Goal: Task Accomplishment & Management: Complete application form

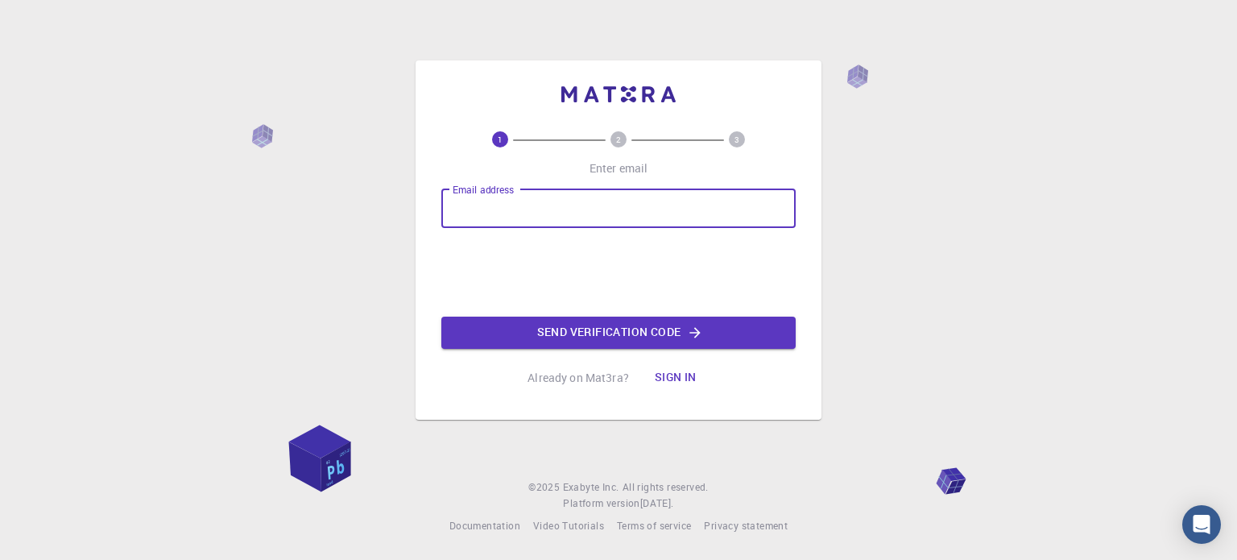
click at [526, 208] on input "Email address" at bounding box center [618, 208] width 354 height 39
type input "[EMAIL_ADDRESS][DOMAIN_NAME]"
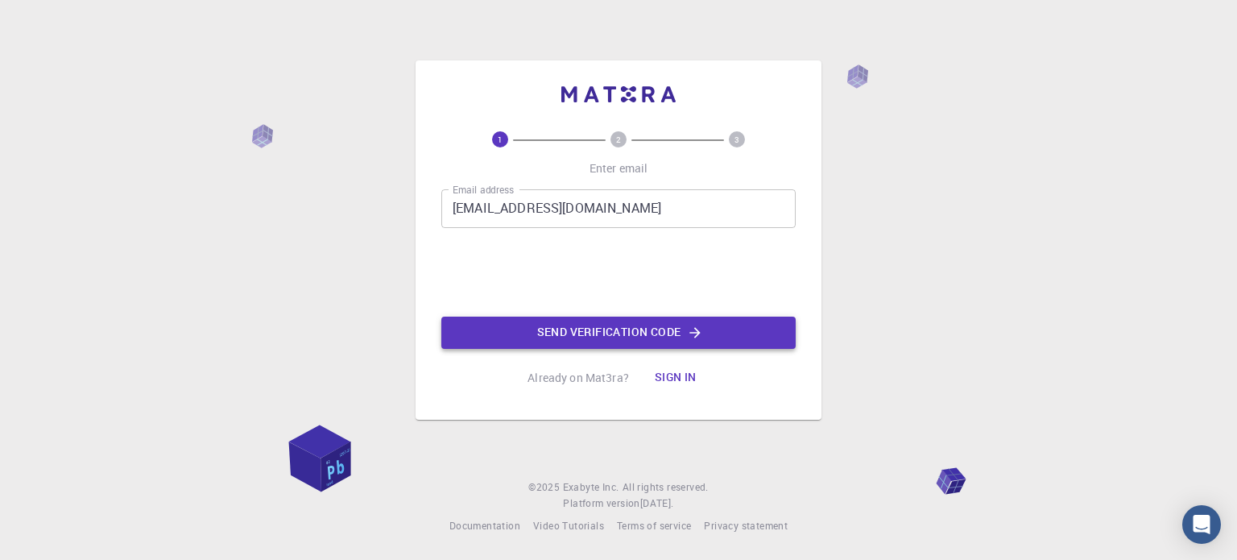
click at [626, 333] on button "Send verification code" at bounding box center [618, 332] width 354 height 32
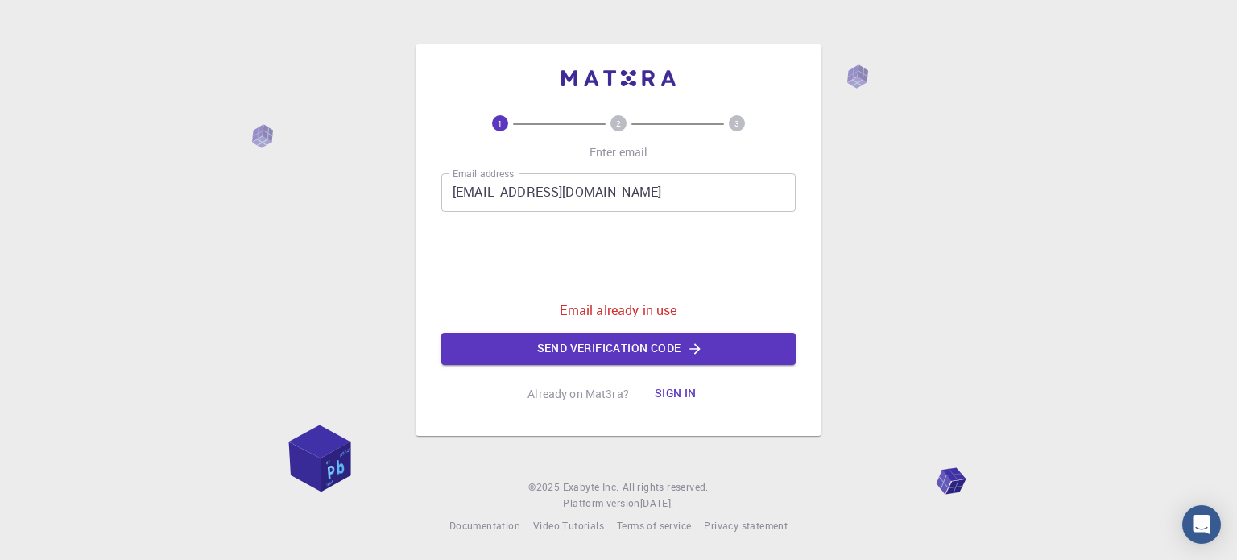
click at [690, 392] on button "Sign in" at bounding box center [676, 394] width 68 height 32
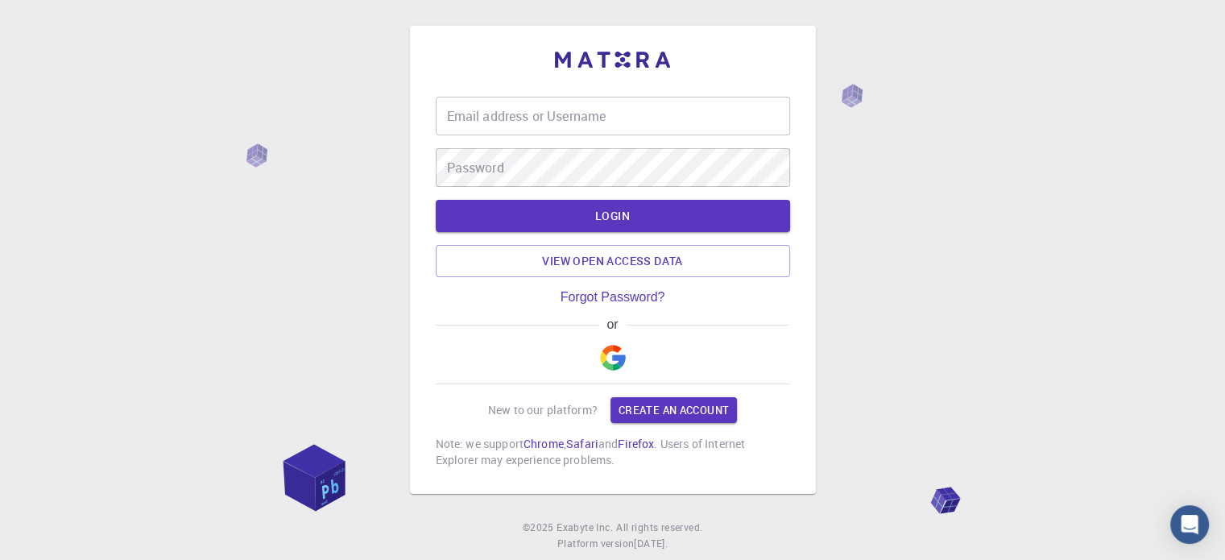
click at [506, 114] on input "Email address or Username" at bounding box center [613, 116] width 354 height 39
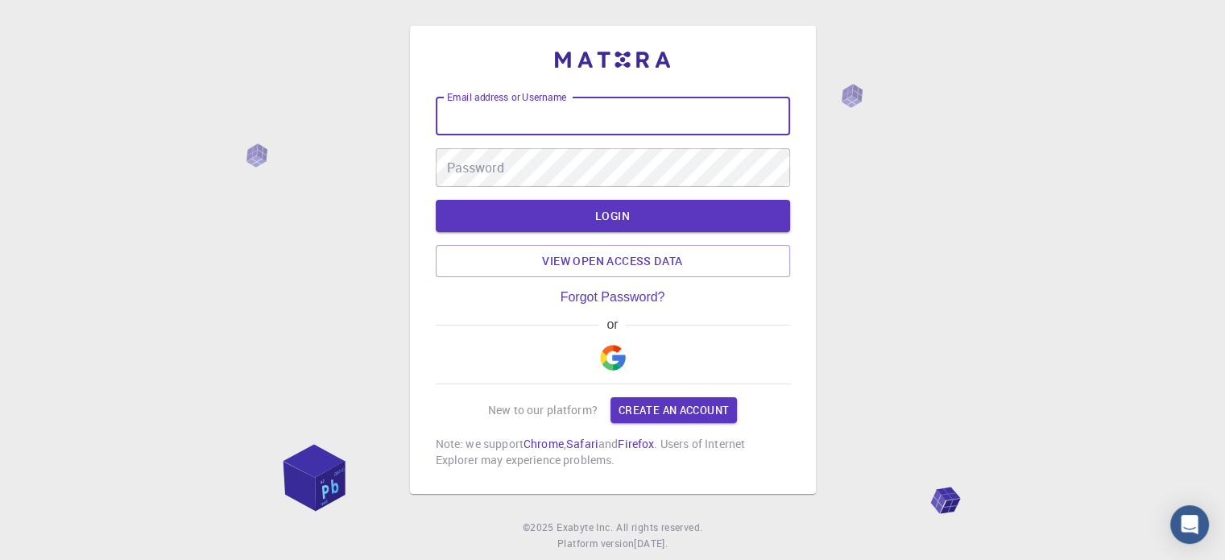
click at [506, 111] on input "Email address or Username" at bounding box center [613, 116] width 354 height 39
click at [473, 115] on input "Email address or Username" at bounding box center [613, 116] width 354 height 39
type input "[EMAIL_ADDRESS][DOMAIN_NAME]"
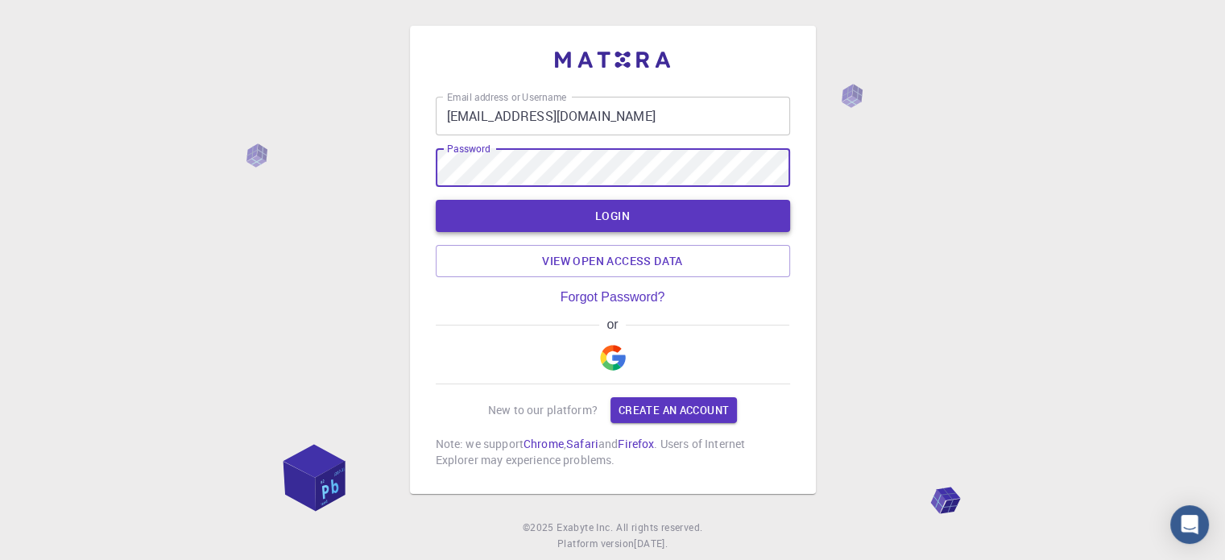
click at [583, 217] on button "LOGIN" at bounding box center [613, 216] width 354 height 32
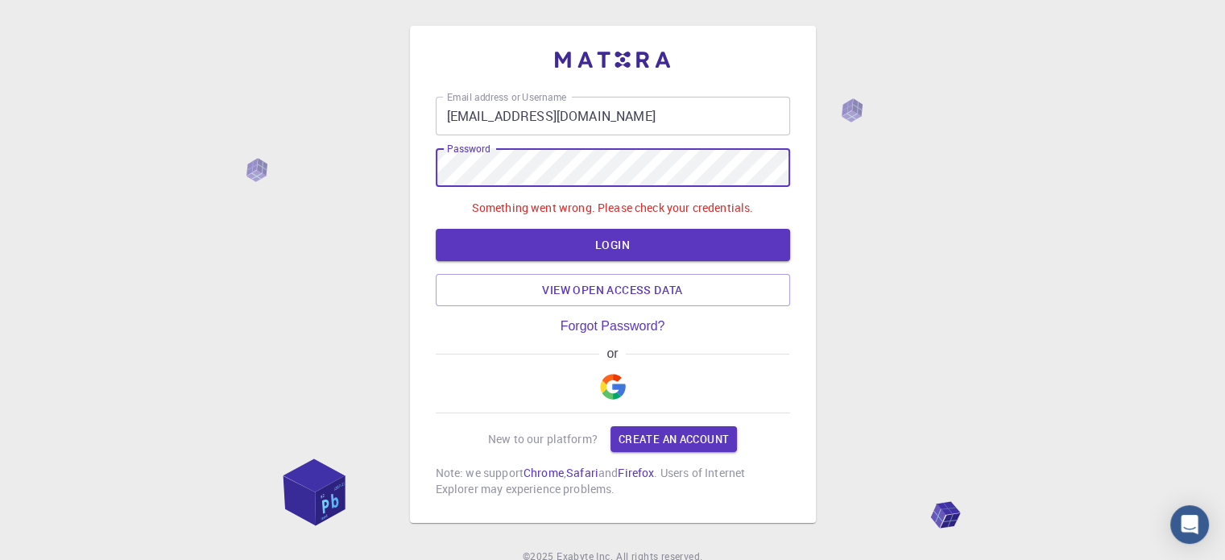
click at [383, 170] on div "Email address or Username [EMAIL_ADDRESS][DOMAIN_NAME] Email address or Usernam…" at bounding box center [612, 314] width 1225 height 629
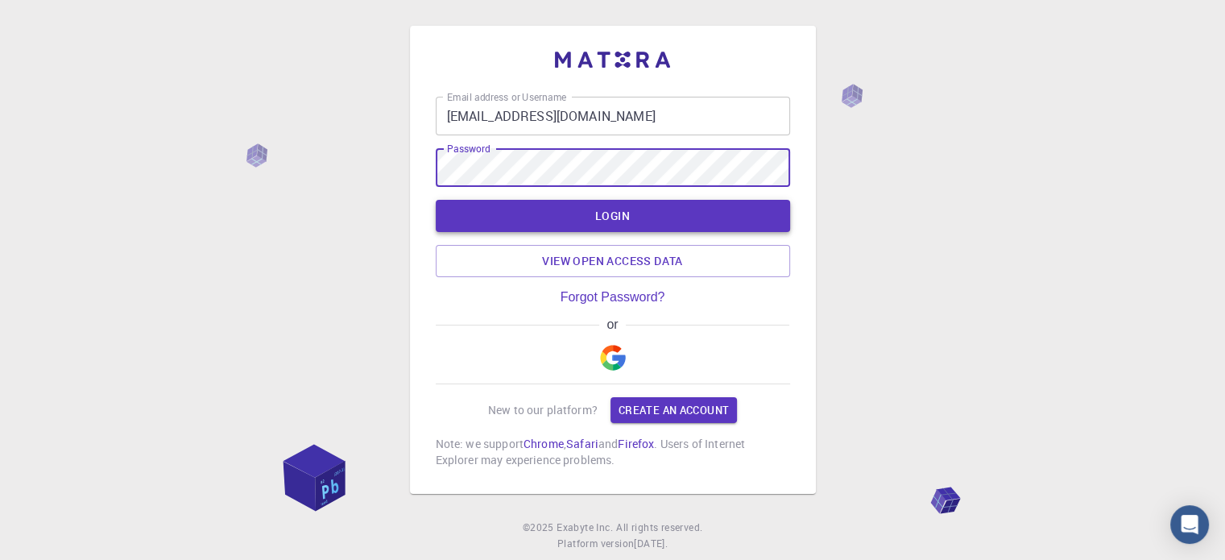
click at [624, 217] on button "LOGIN" at bounding box center [613, 216] width 354 height 32
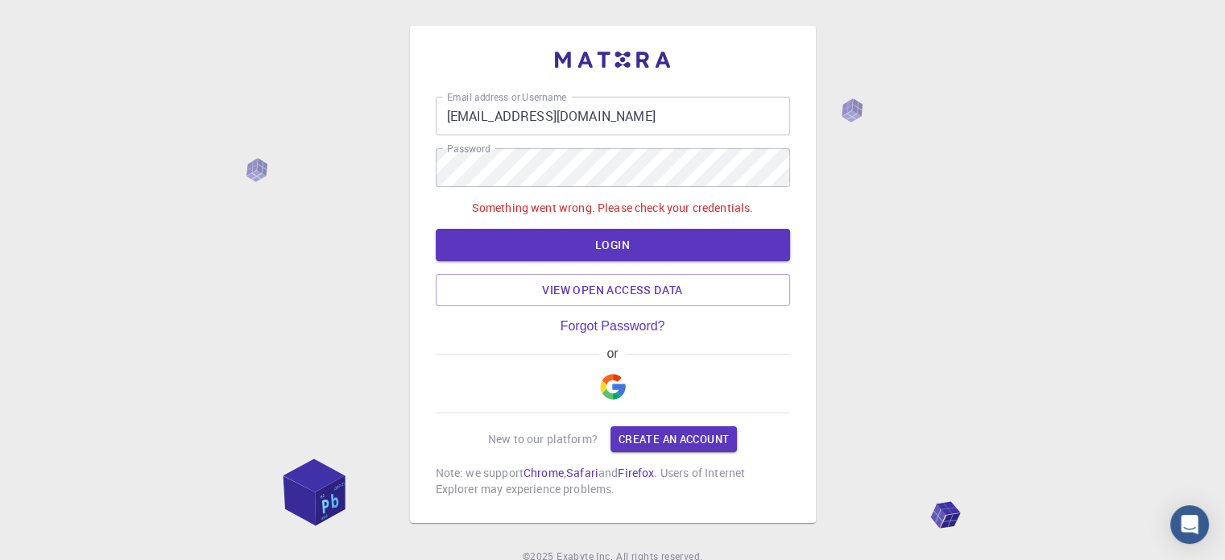
click at [616, 386] on img "button" at bounding box center [613, 387] width 26 height 26
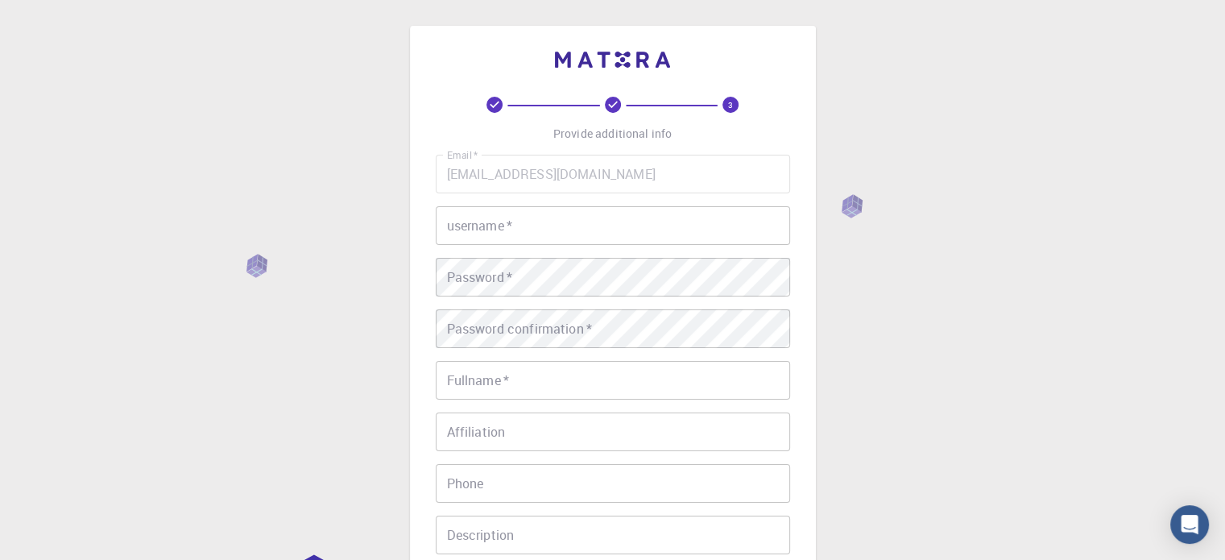
click at [501, 227] on input "username   *" at bounding box center [613, 225] width 354 height 39
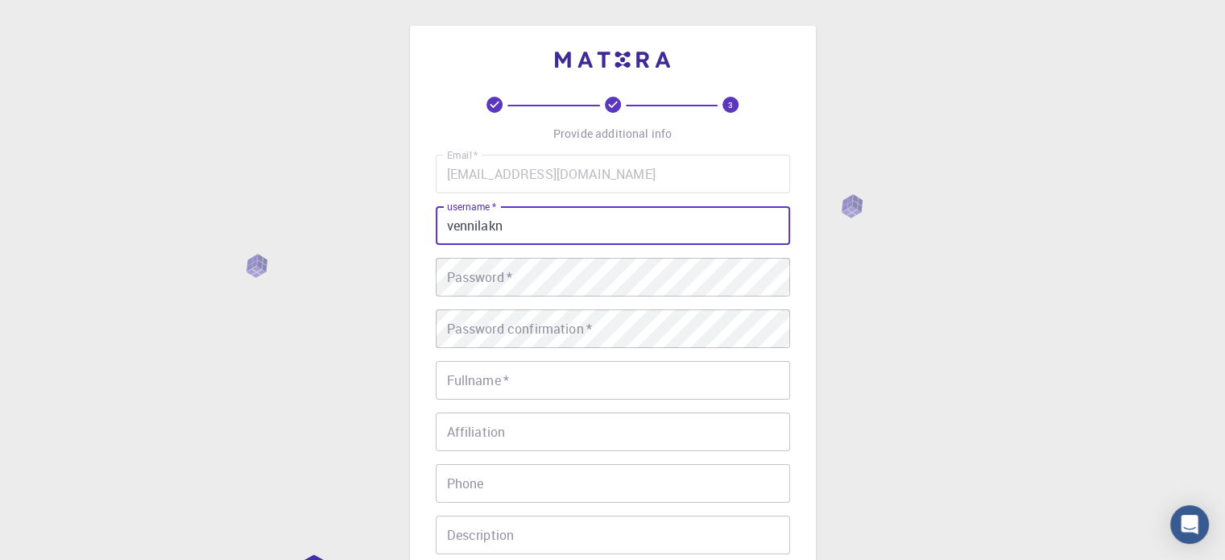
type input "vennilakn"
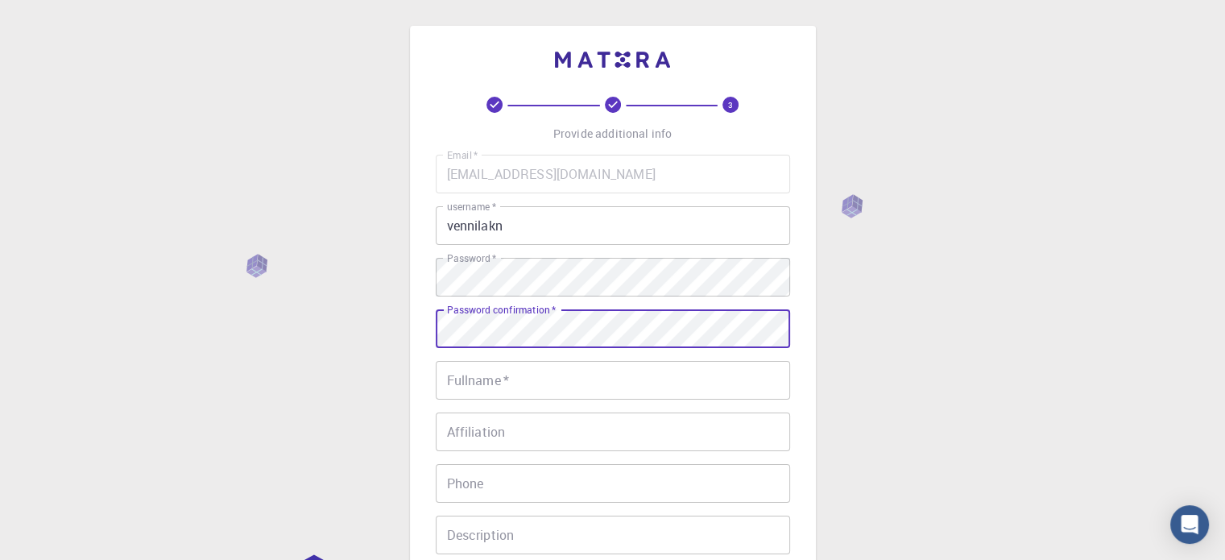
click at [456, 384] on input "Fullname   *" at bounding box center [613, 380] width 354 height 39
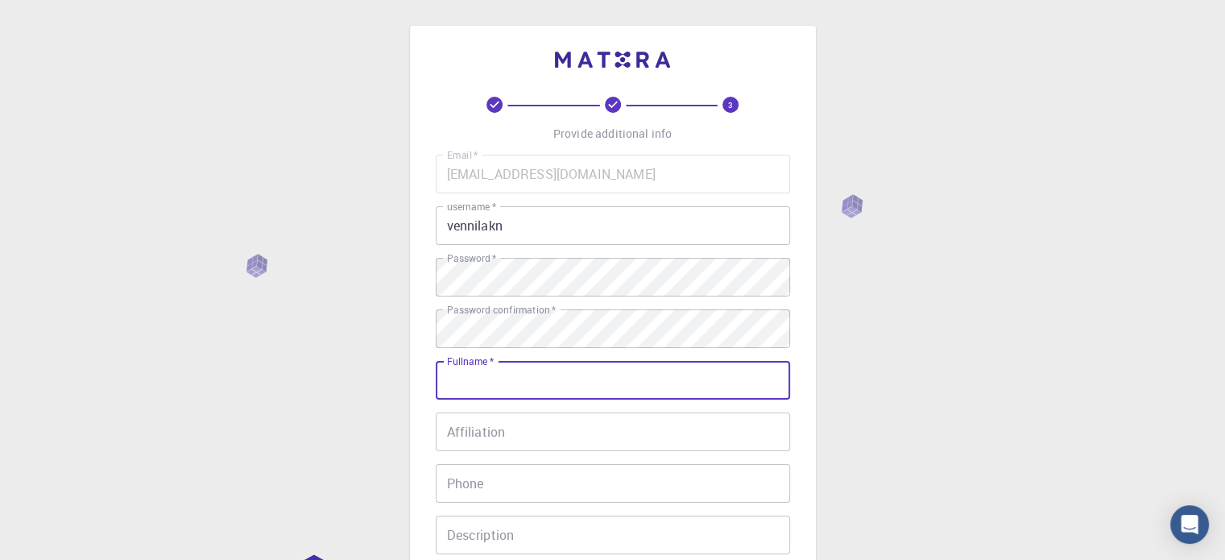
type input "Vennila KN"
type input "09442782242"
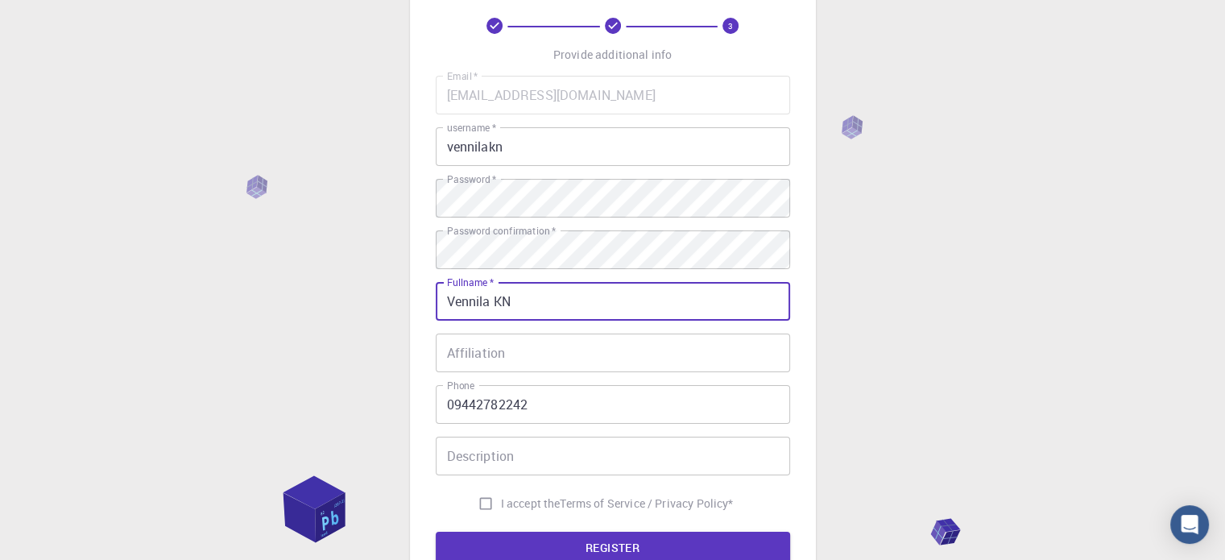
scroll to position [214, 0]
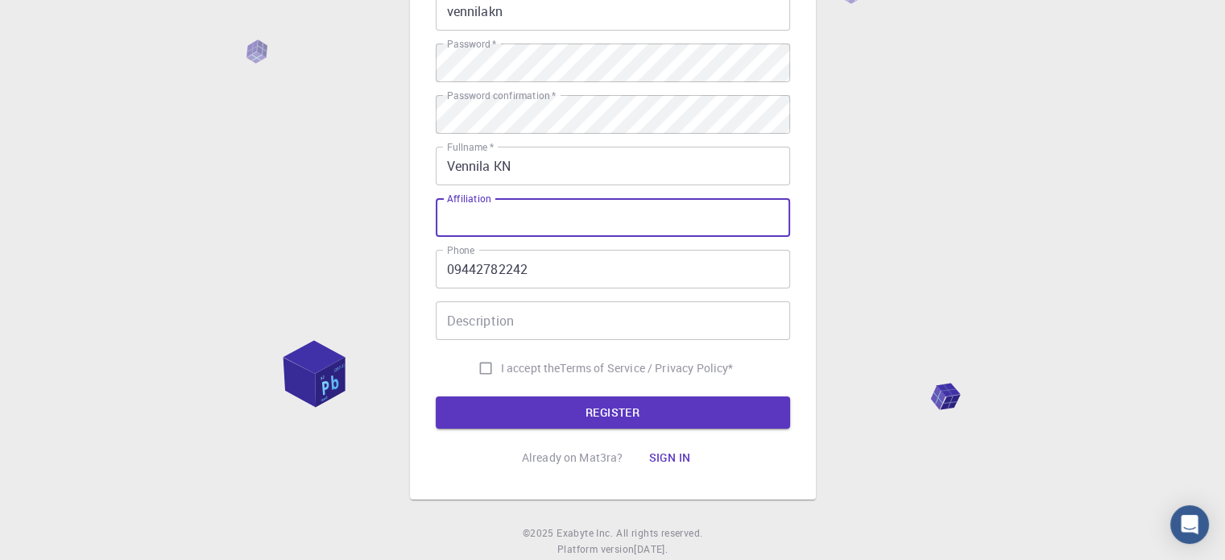
click at [491, 205] on div "Affiliation Affiliation" at bounding box center [613, 217] width 354 height 39
type input "PSNA College of Engineering and Technology"
drag, startPoint x: 481, startPoint y: 370, endPoint x: 493, endPoint y: 374, distance: 12.0
click at [482, 370] on input "I accept the Terms of Service / Privacy Policy *" at bounding box center [485, 368] width 31 height 31
checkbox input "true"
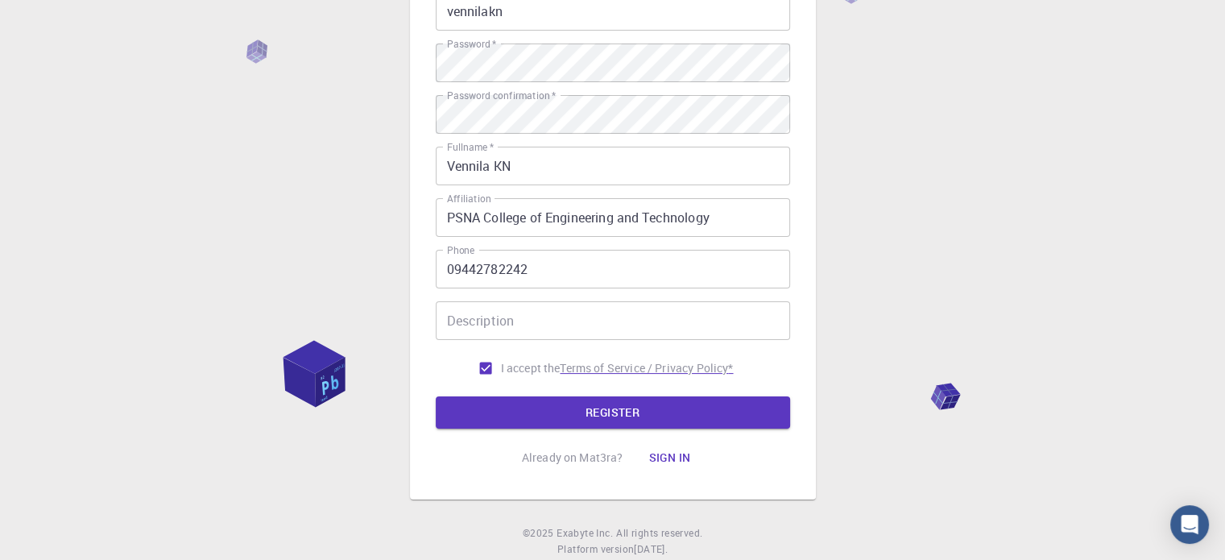
drag, startPoint x: 581, startPoint y: 411, endPoint x: 697, endPoint y: 386, distance: 119.6
click at [581, 411] on button "REGISTER" at bounding box center [613, 412] width 354 height 32
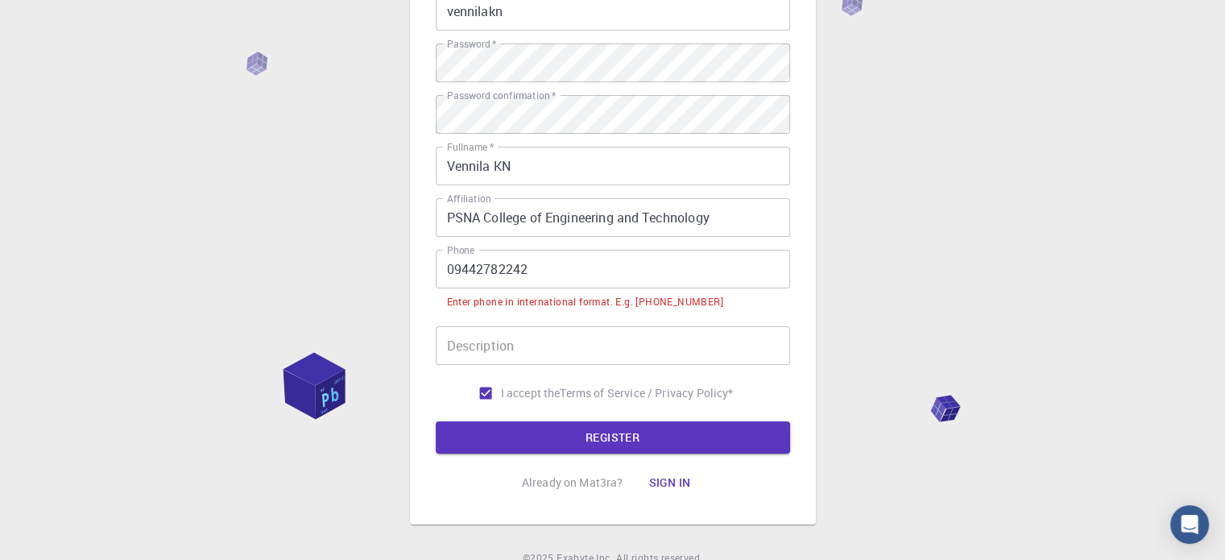
click at [450, 266] on input "09442782242" at bounding box center [613, 269] width 354 height 39
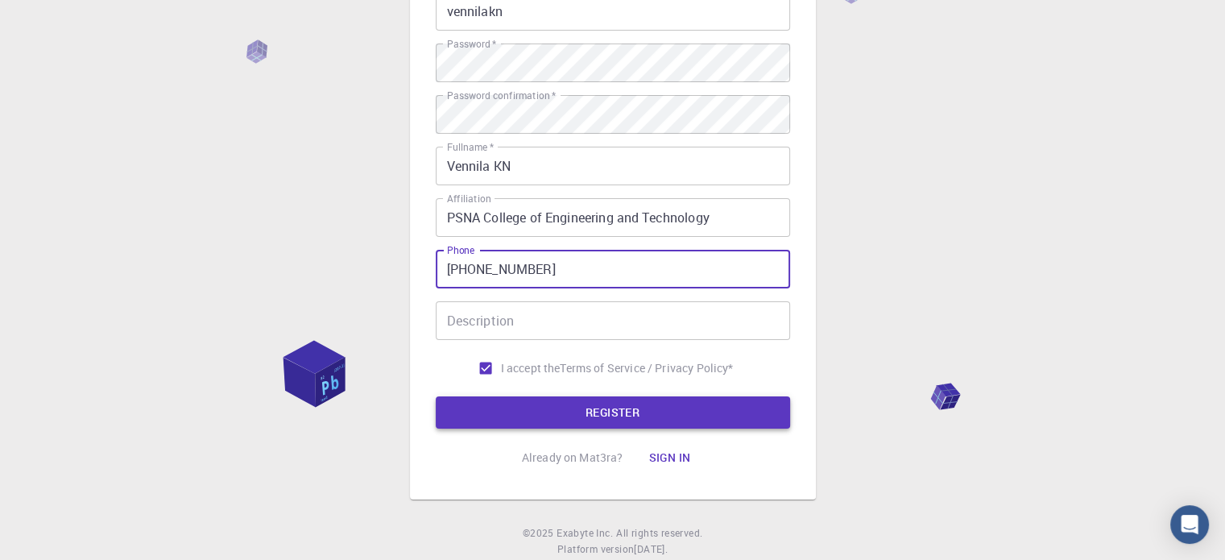
type input "[PHONE_NUMBER]"
click at [651, 408] on button "REGISTER" at bounding box center [613, 412] width 354 height 32
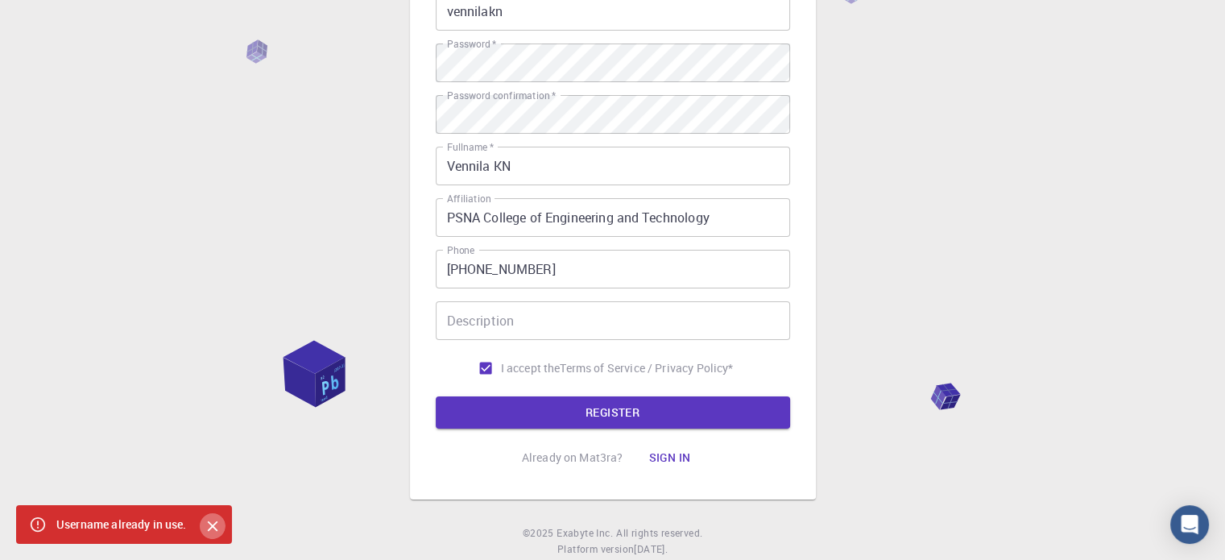
click at [209, 523] on icon "Close" at bounding box center [212, 526] width 10 height 10
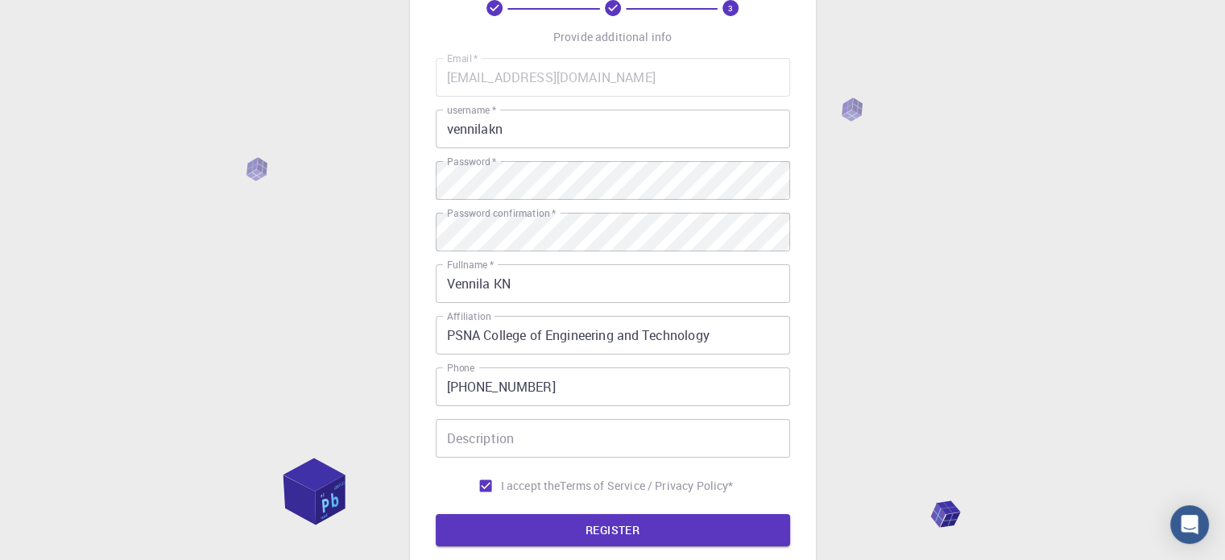
scroll to position [0, 0]
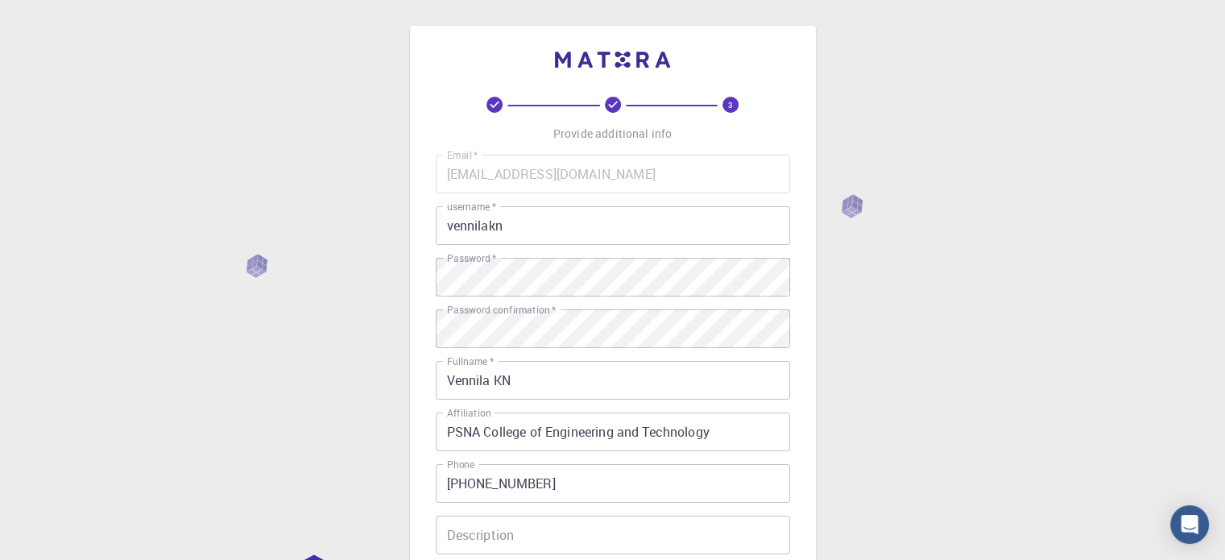
click at [511, 234] on input "vennilakn" at bounding box center [613, 225] width 354 height 39
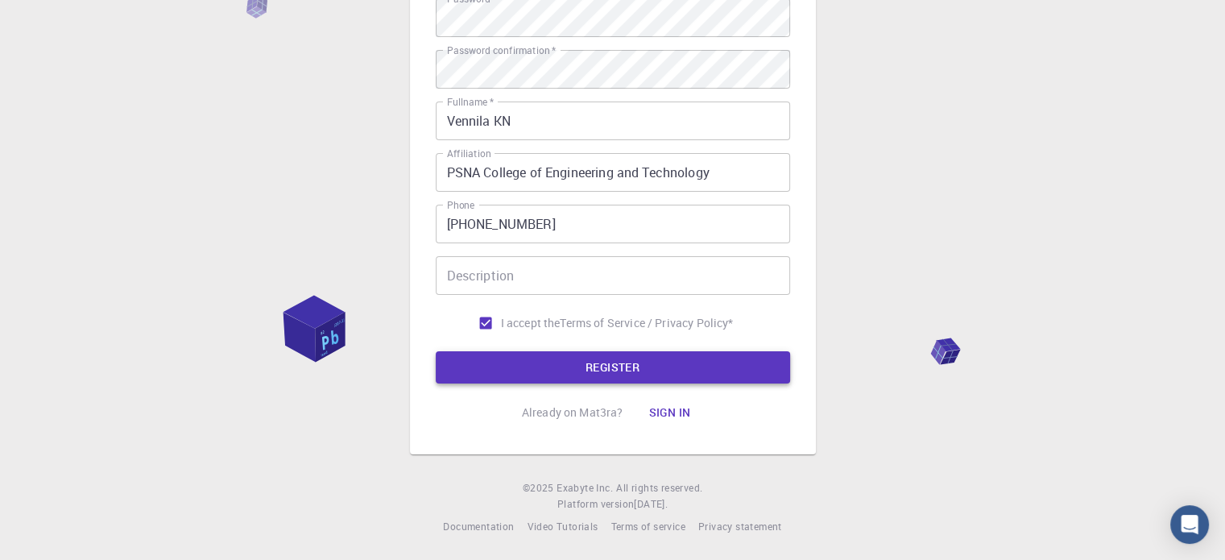
type input "vennilaknphy"
click at [614, 362] on button "REGISTER" at bounding box center [613, 367] width 354 height 32
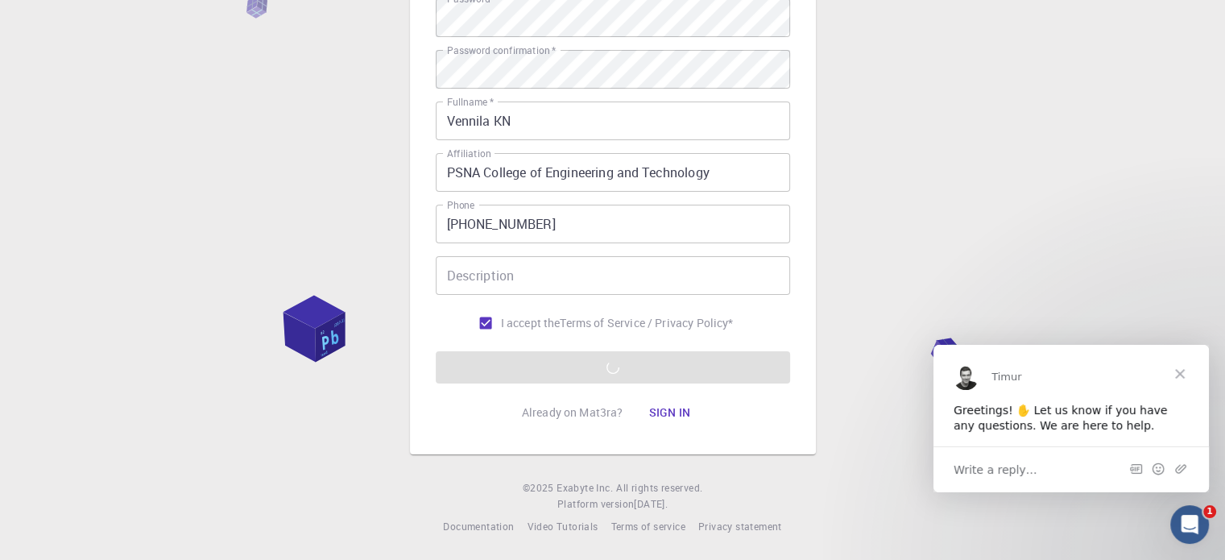
scroll to position [0, 0]
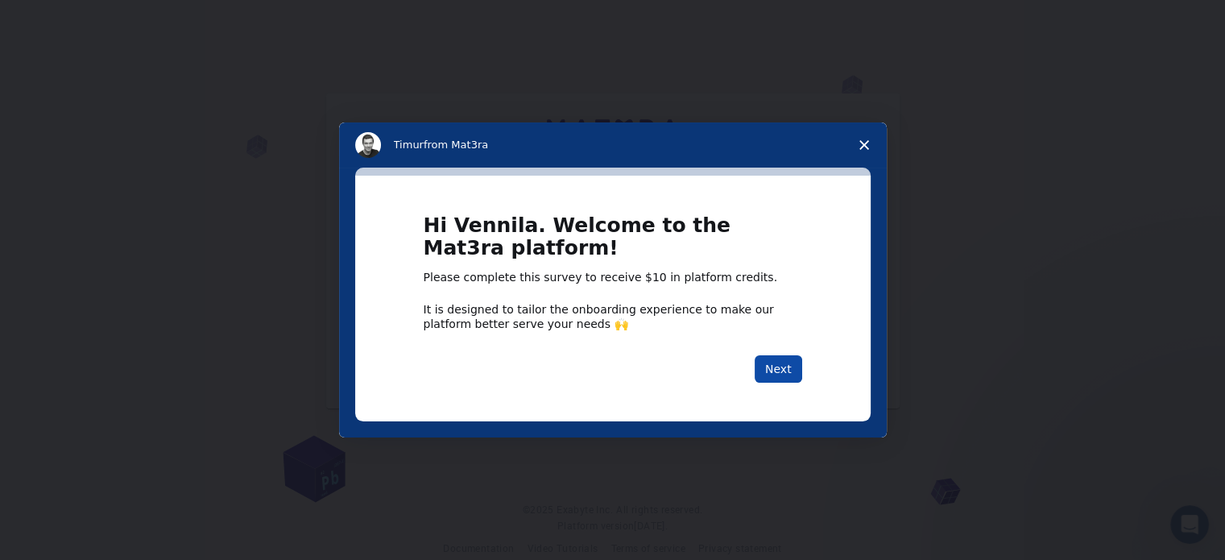
click at [789, 365] on button "Next" at bounding box center [778, 368] width 48 height 27
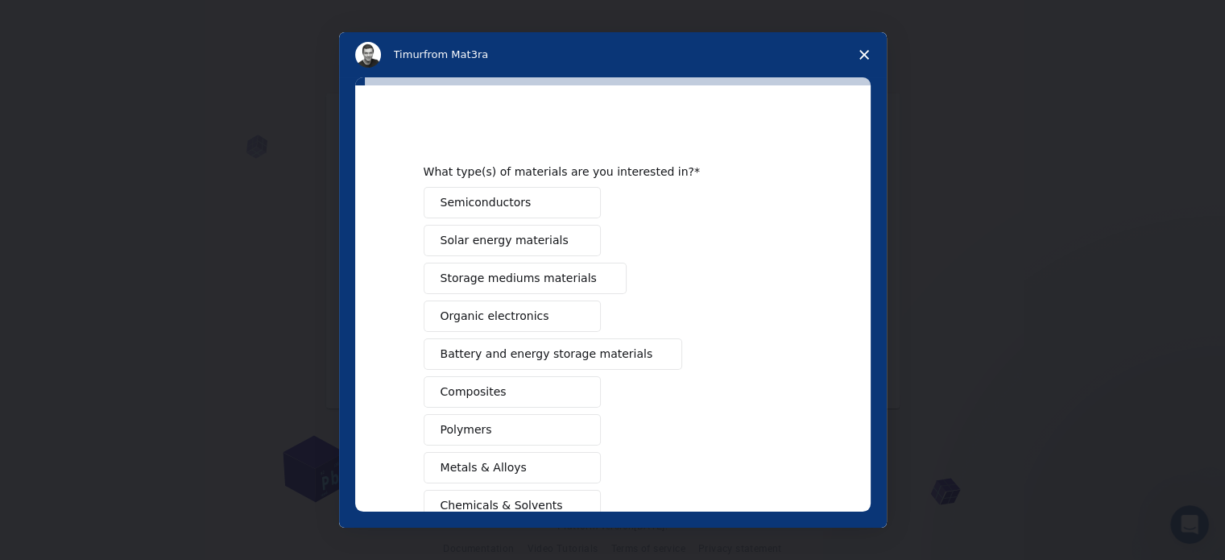
click at [864, 53] on polygon "Close survey" at bounding box center [864, 55] width 10 height 10
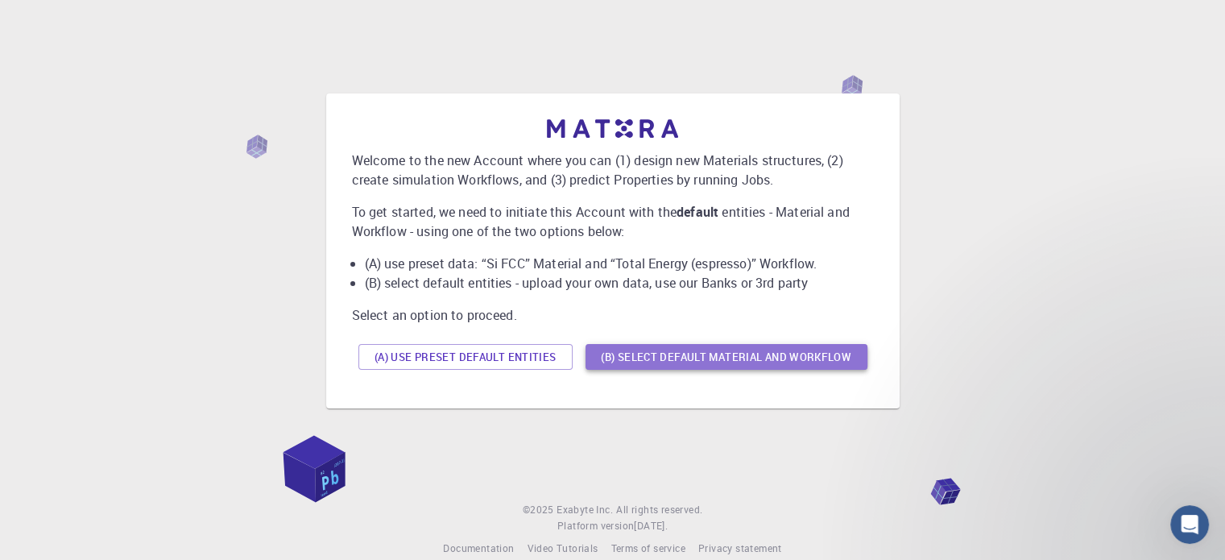
click at [692, 354] on button "(B) Select default material and workflow" at bounding box center [726, 357] width 282 height 26
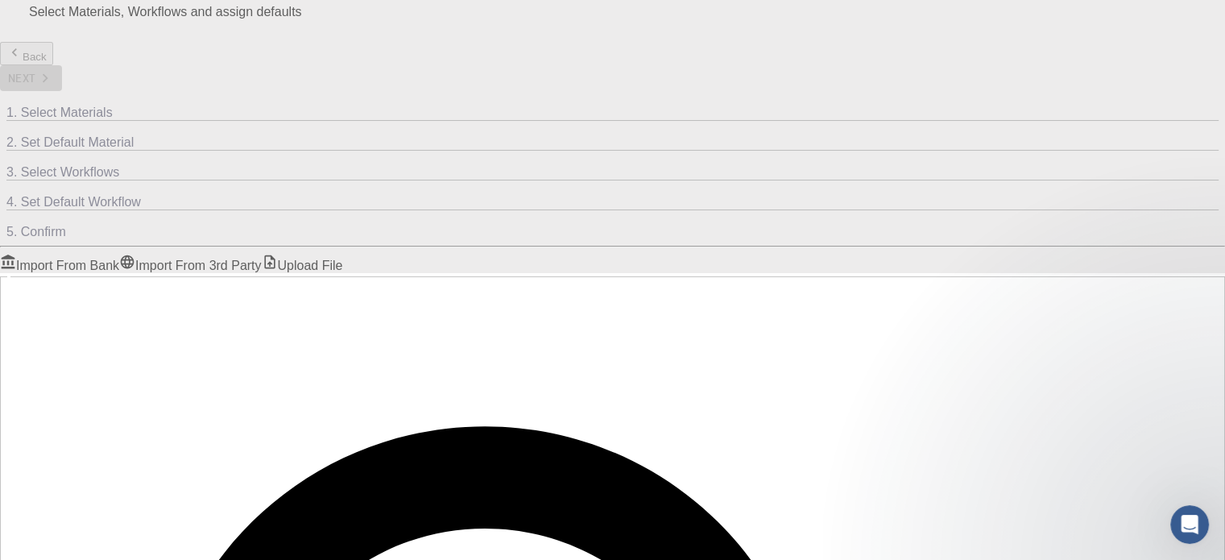
scroll to position [107, 0]
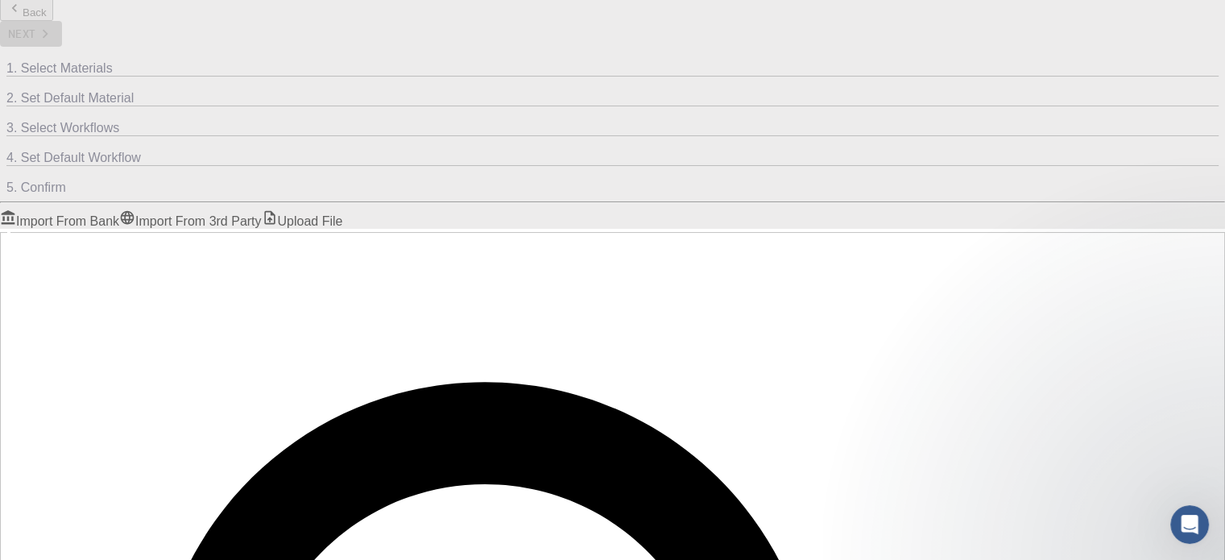
drag, startPoint x: 10, startPoint y: 176, endPoint x: 1, endPoint y: 176, distance: 9.7
paste input "\(Ca_{10}(PO_{4})_{6}(OH)_{2}\)"
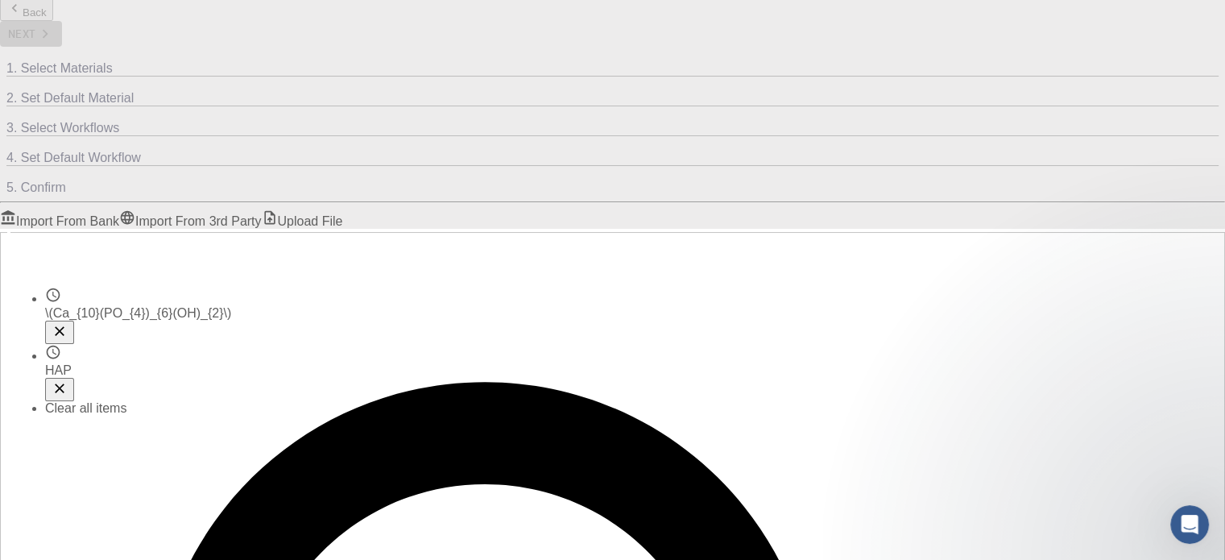
type input "(Ca_{10}(PO_{4})_{6}(OH)_{2}\)"
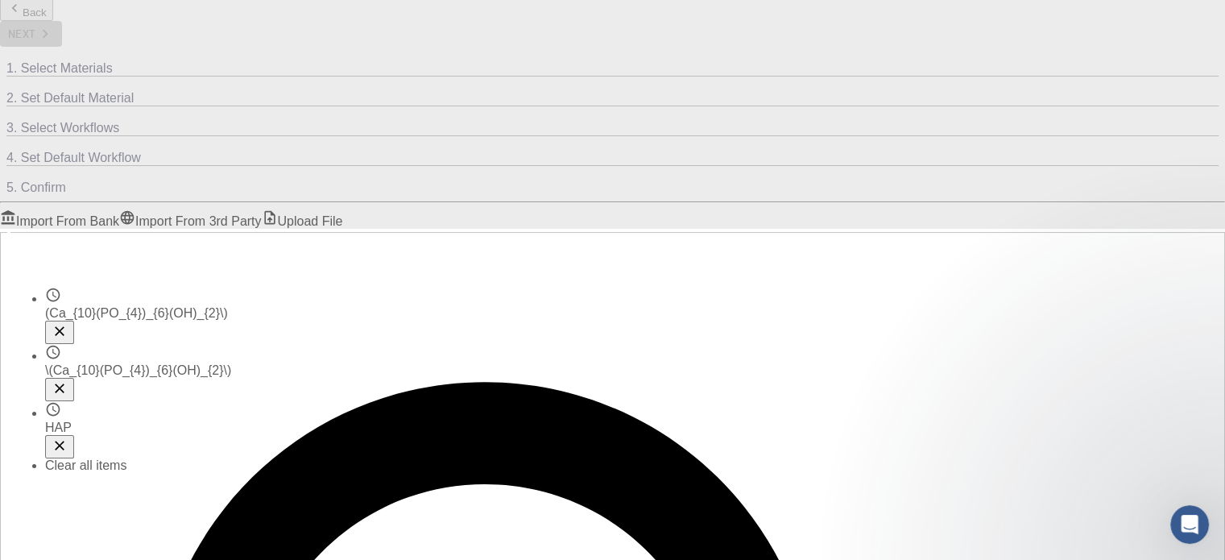
drag, startPoint x: 272, startPoint y: 170, endPoint x: 64, endPoint y: 167, distance: 207.7
click at [343, 209] on link "Upload File" at bounding box center [302, 218] width 81 height 19
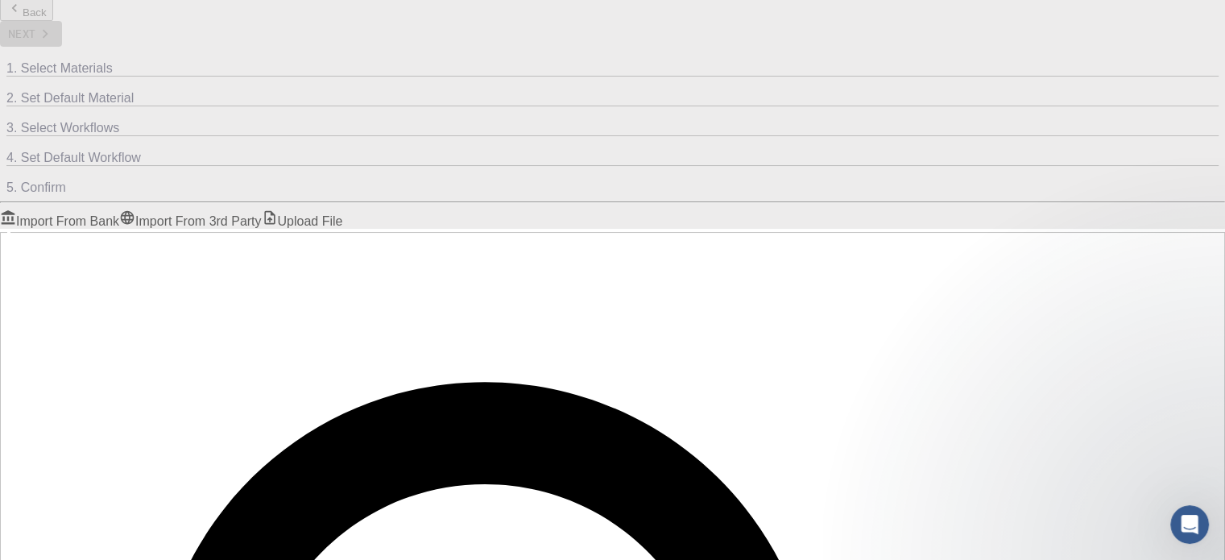
drag, startPoint x: 35, startPoint y: 279, endPoint x: 581, endPoint y: 348, distance: 550.3
checkbox input "true"
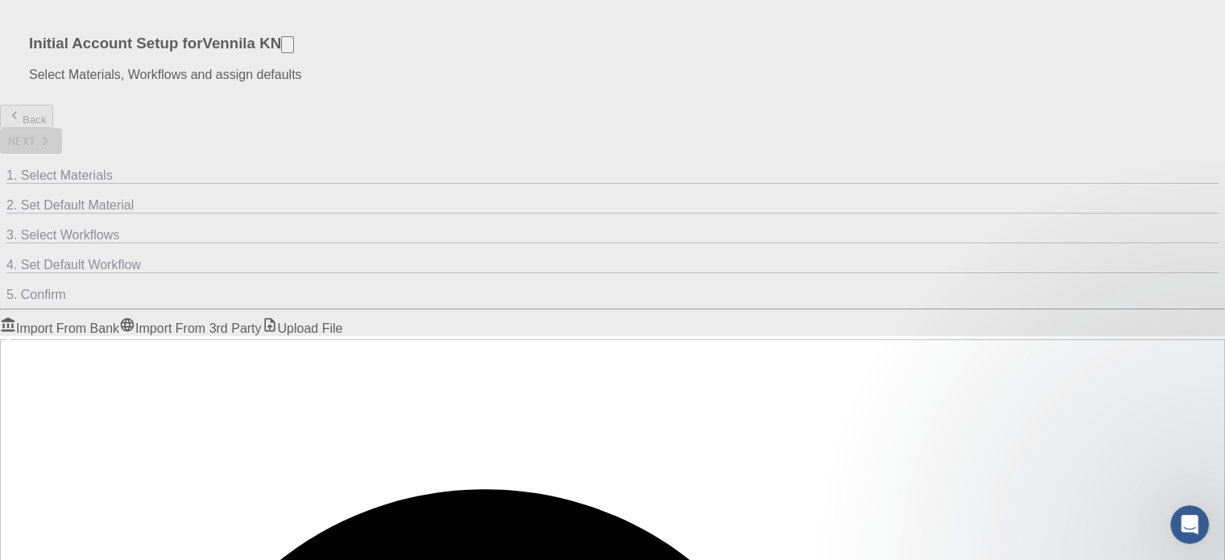
scroll to position [171, 0]
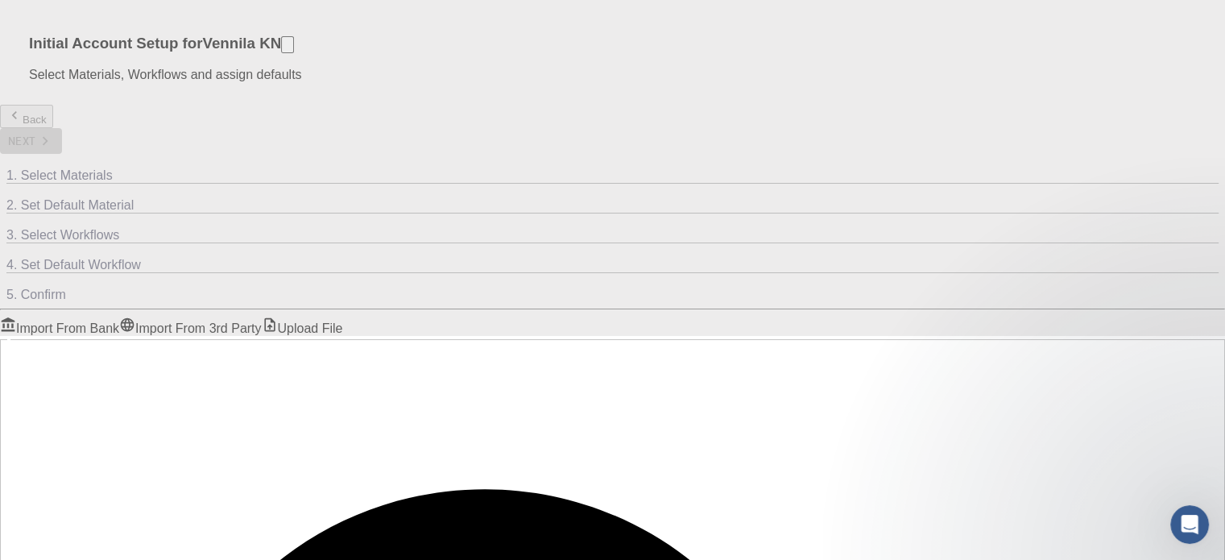
scroll to position [1288, 0]
drag, startPoint x: 1056, startPoint y: 273, endPoint x: 1058, endPoint y: 295, distance: 22.6
checkbox input "false"
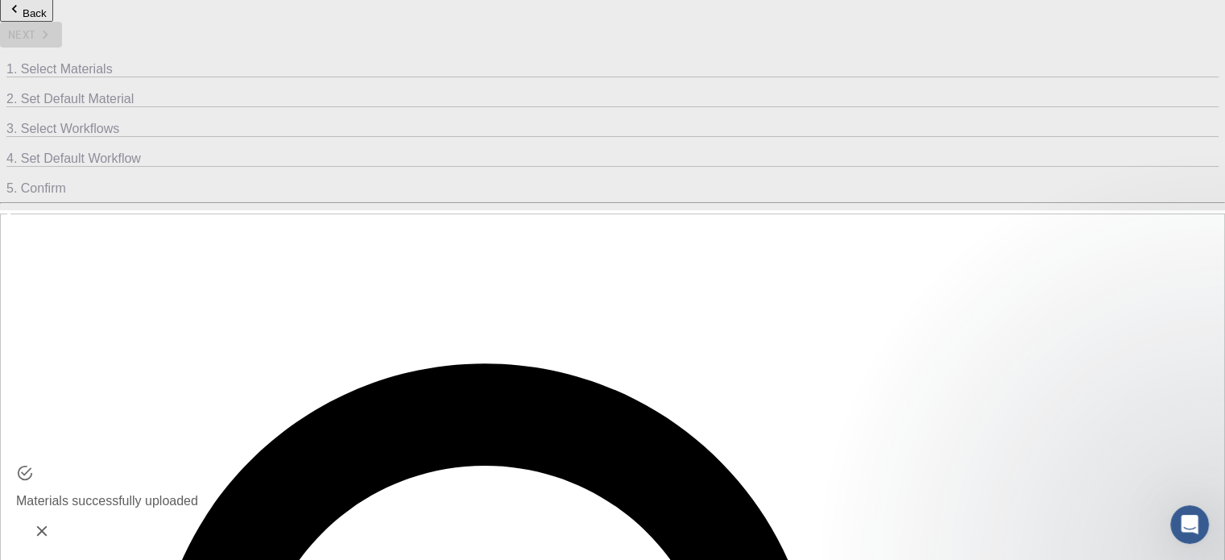
scroll to position [171, 0]
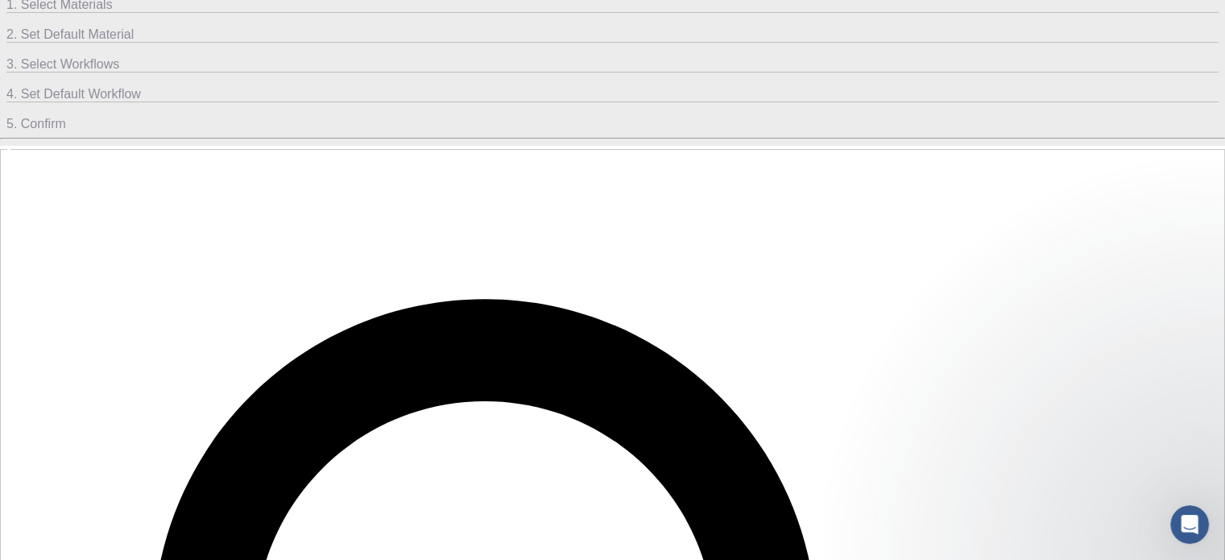
checkbox input "true"
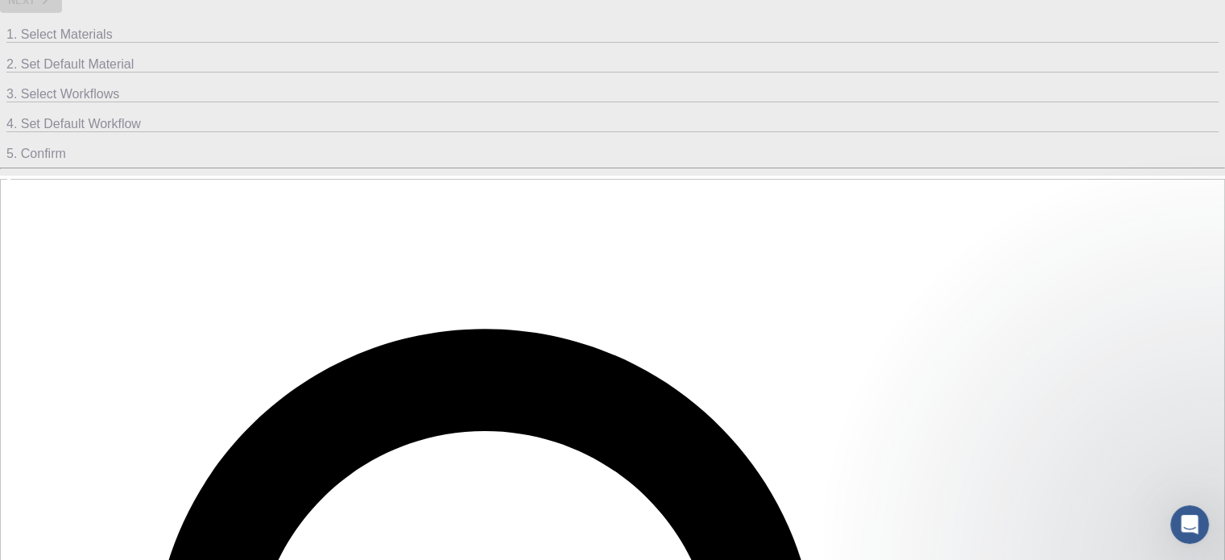
scroll to position [34, 0]
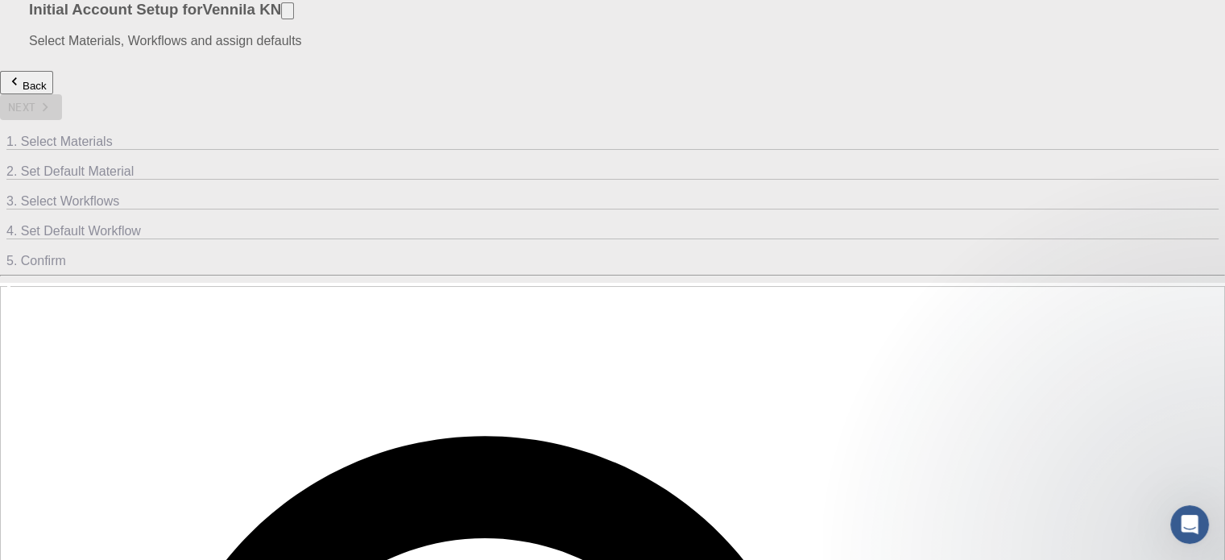
drag, startPoint x: 180, startPoint y: 277, endPoint x: 569, endPoint y: 278, distance: 389.7
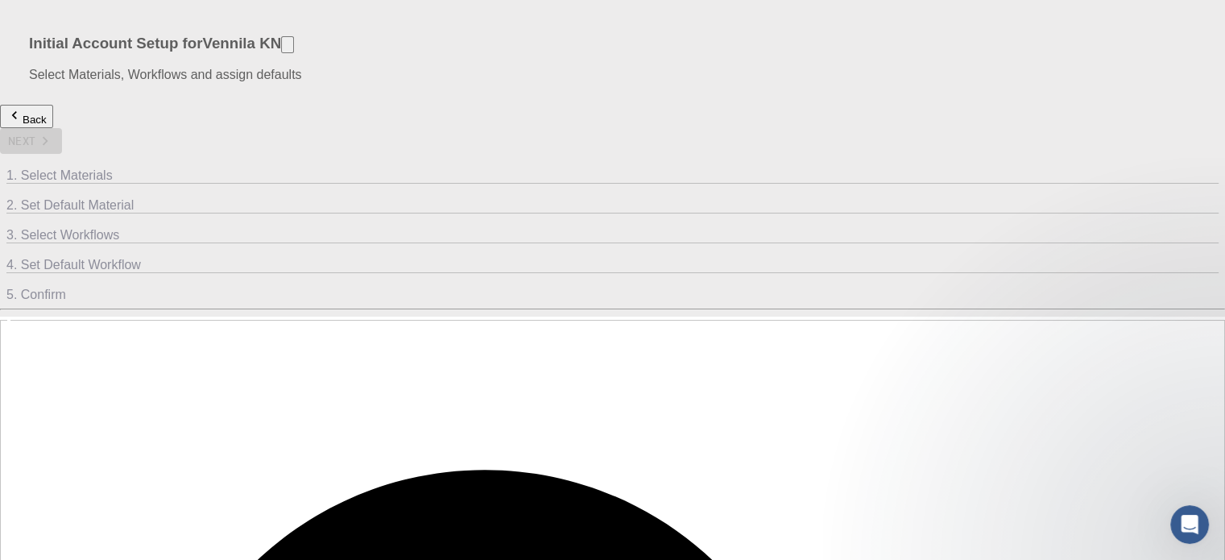
scroll to position [322, 0]
checkbox input "true"
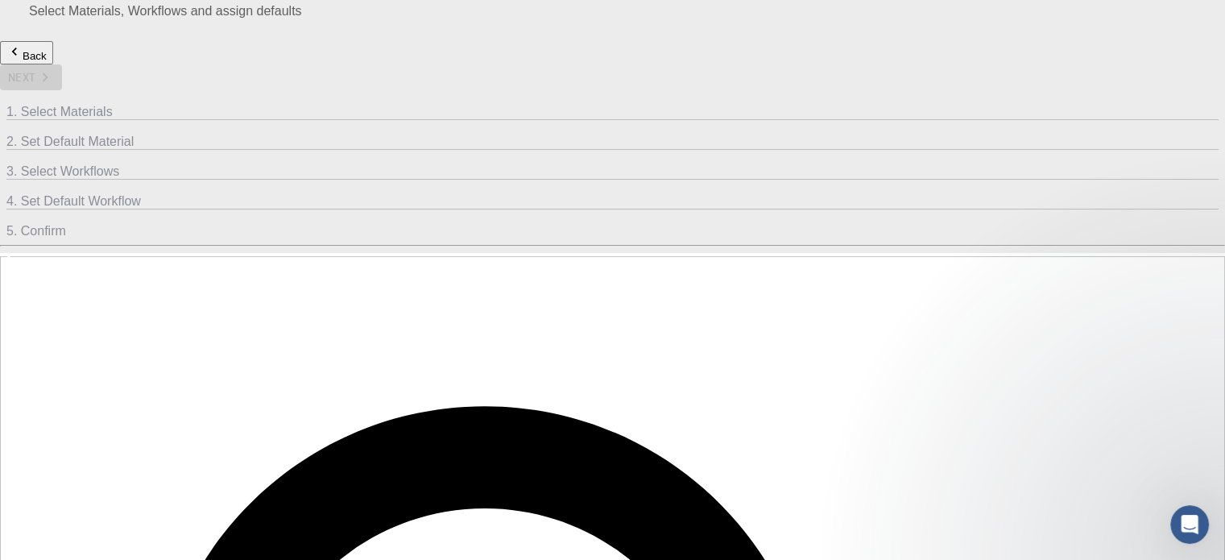
scroll to position [214, 0]
checkbox input "false"
checkbox input "true"
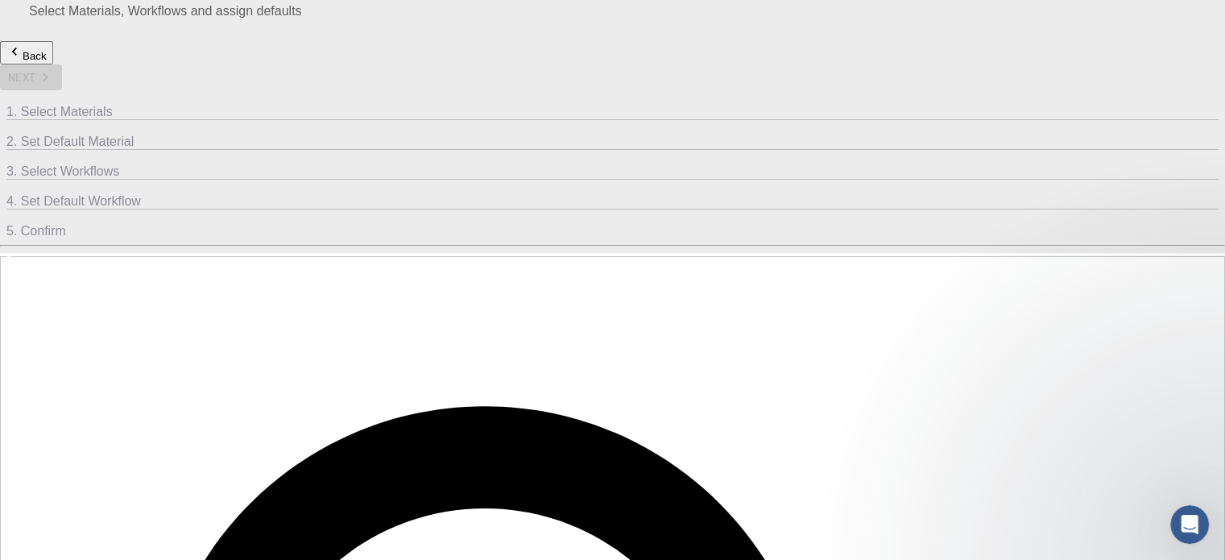
checkbox input "true"
drag, startPoint x: 35, startPoint y: 279, endPoint x: 58, endPoint y: 300, distance: 30.8
checkbox input "true"
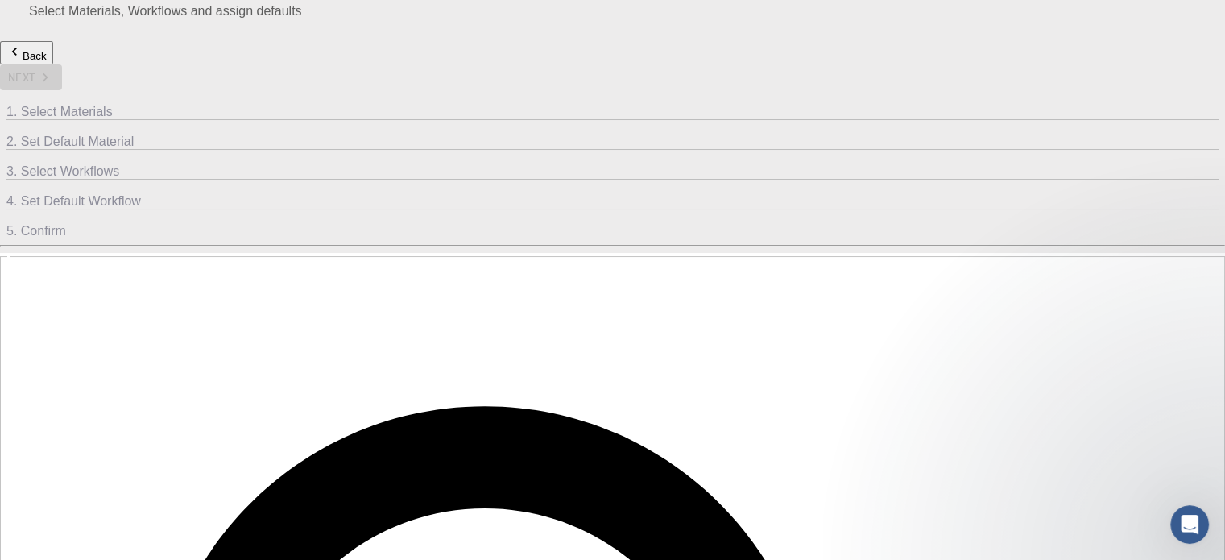
checkbox input "false"
checkbox input "true"
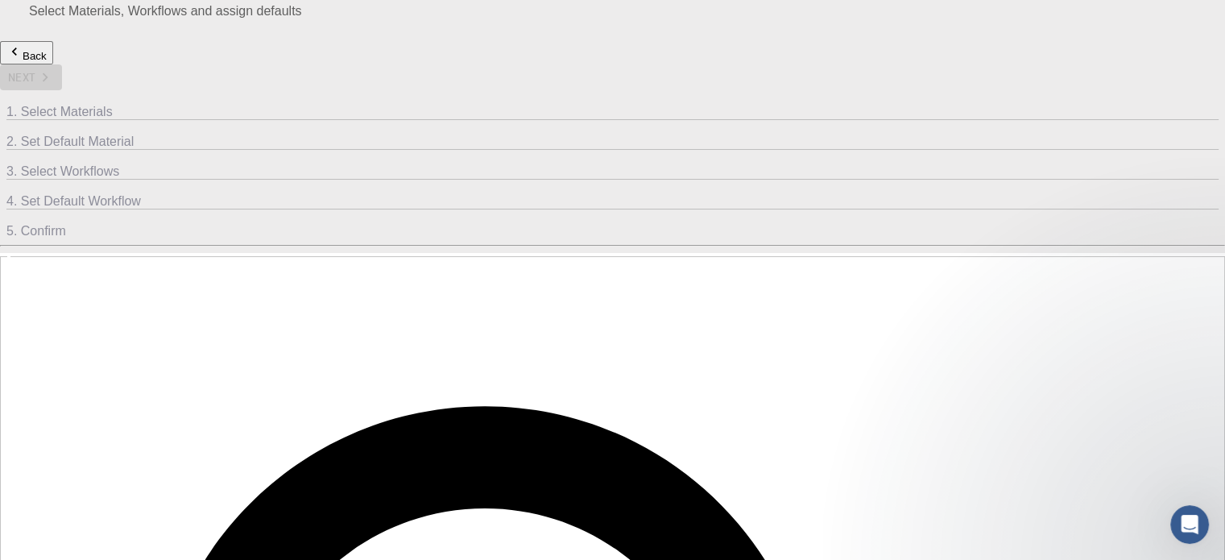
checkbox input "true"
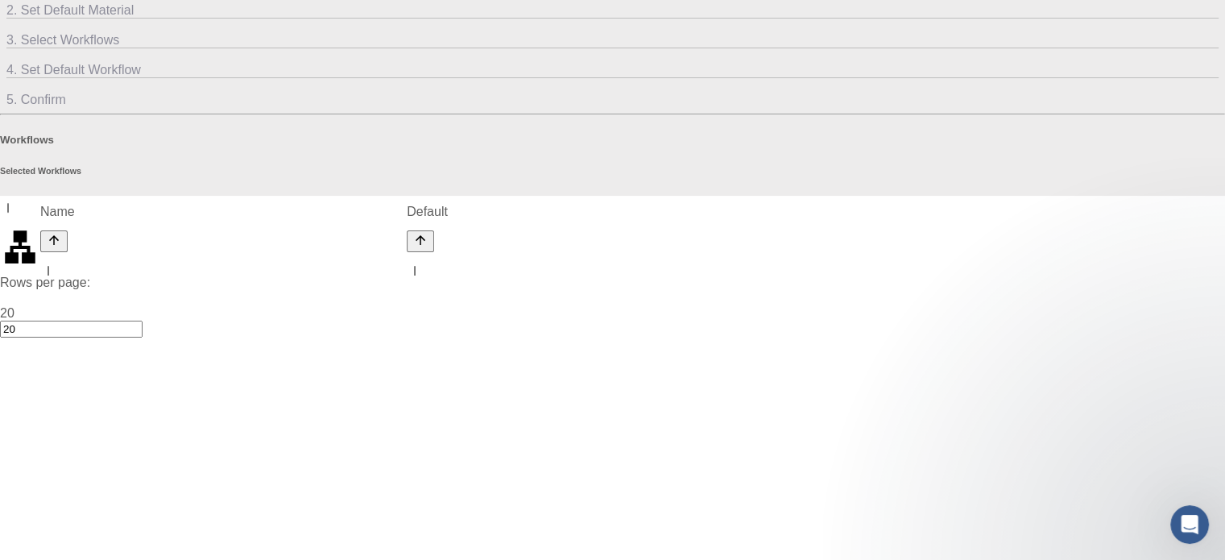
scroll to position [0, 0]
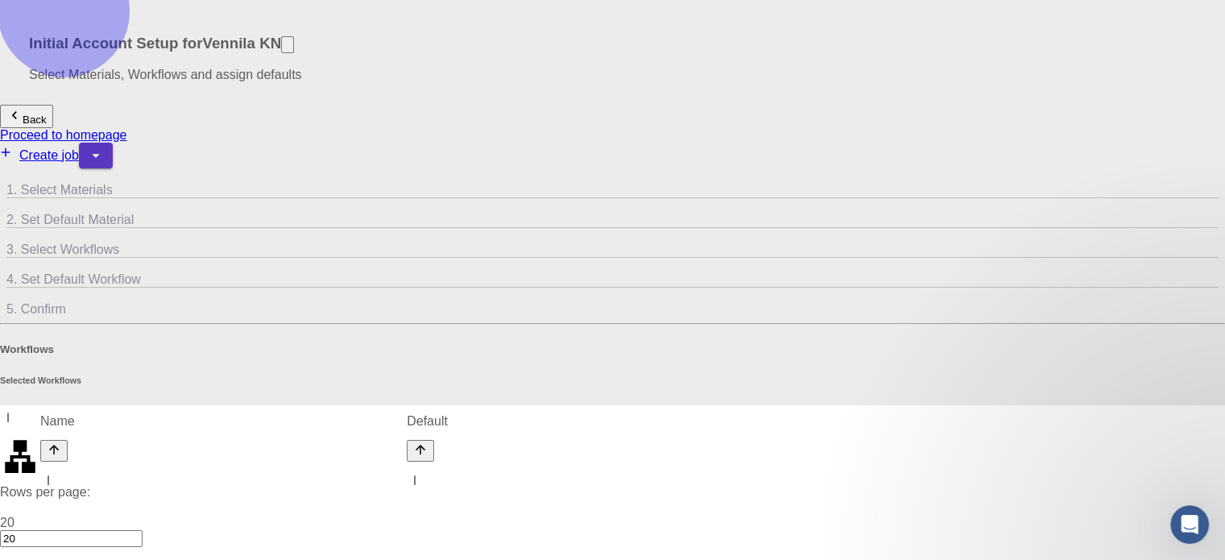
click at [79, 148] on link "Create job" at bounding box center [39, 155] width 79 height 14
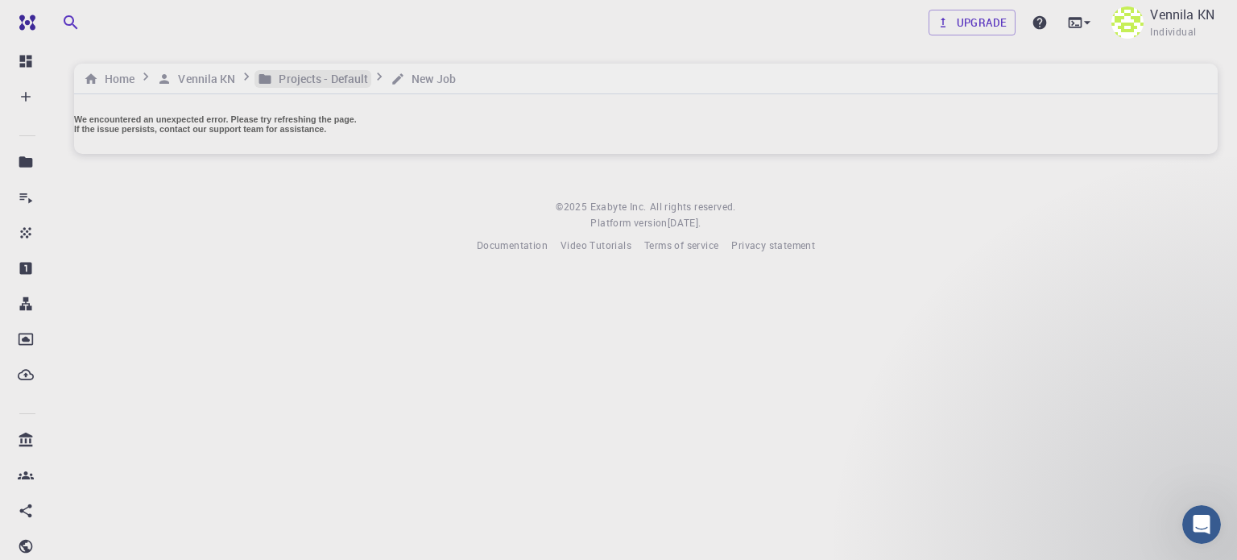
click at [368, 76] on h6 "Projects - Default" at bounding box center [320, 79] width 96 height 18
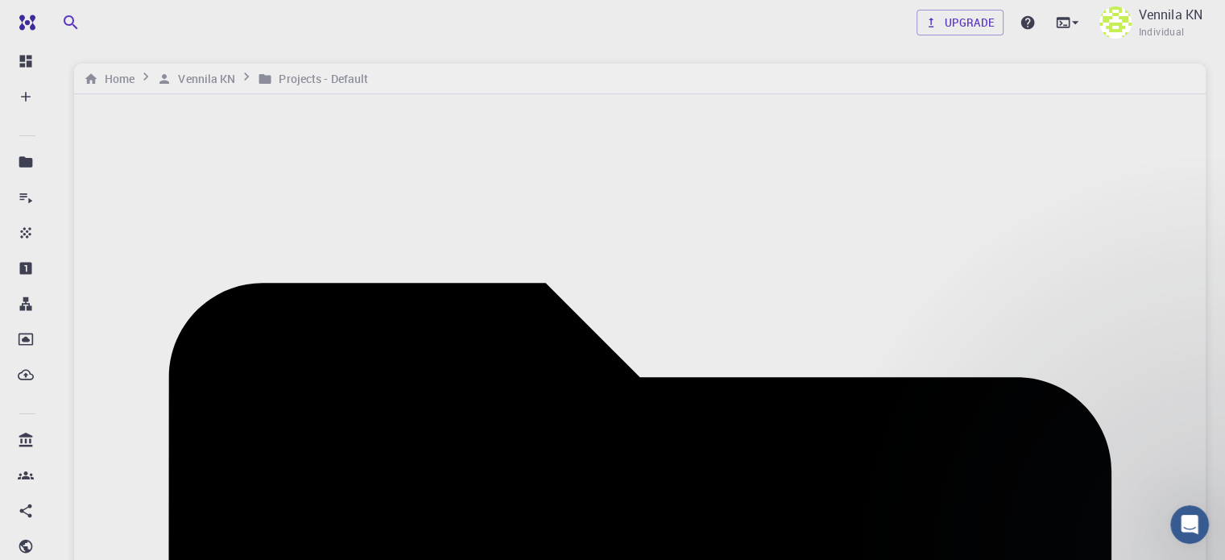
drag, startPoint x: 1121, startPoint y: 127, endPoint x: 1132, endPoint y: 126, distance: 11.3
checkbox input "true"
click at [231, 76] on h6 "Vennila KN" at bounding box center [203, 79] width 64 height 18
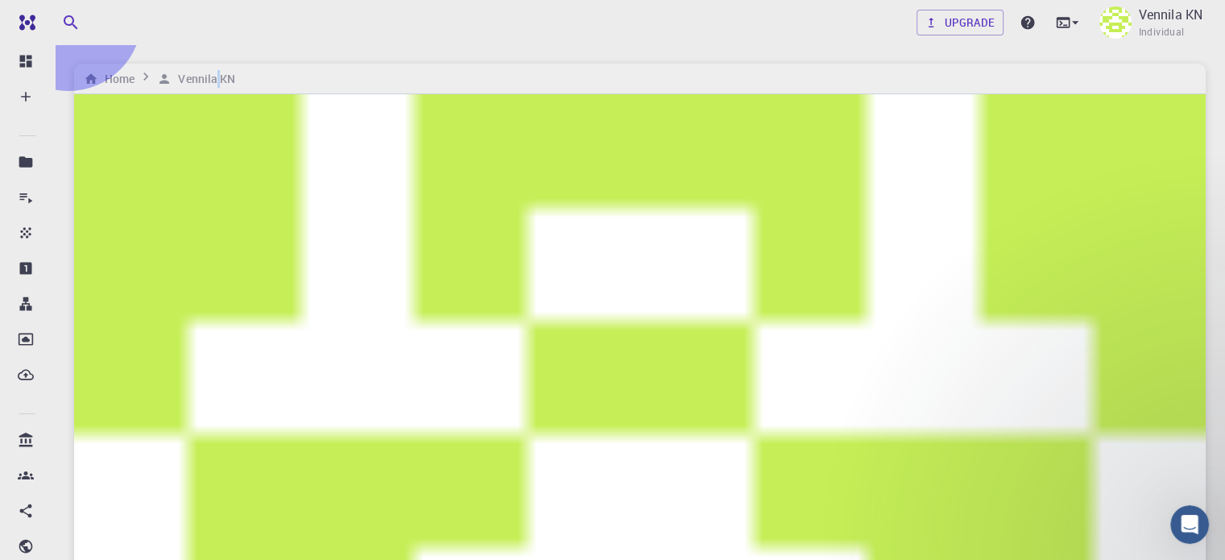
checkbox input "true"
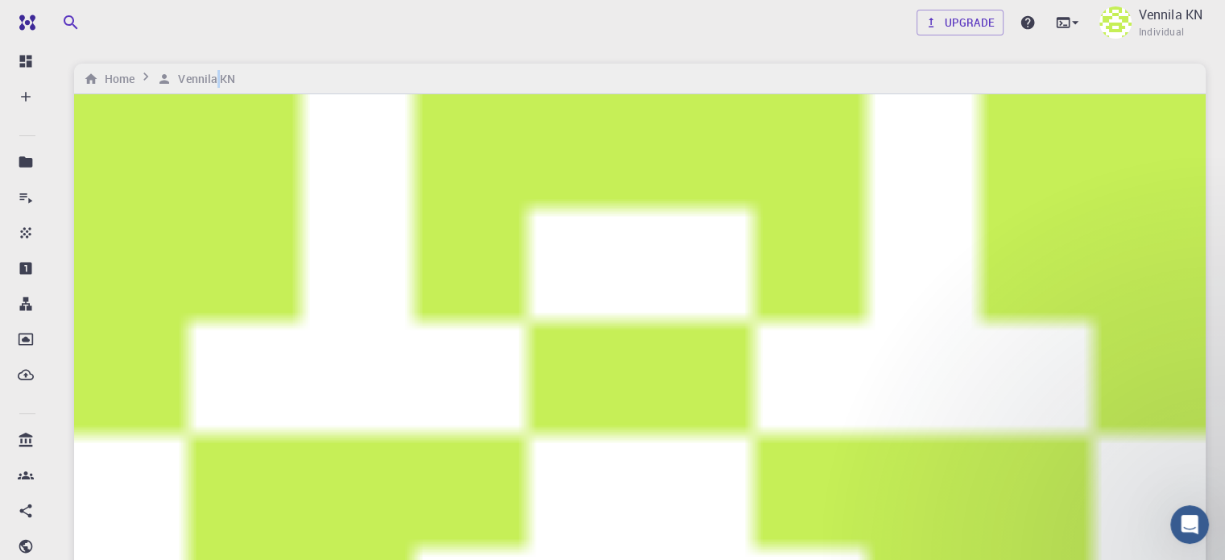
checkbox input "true"
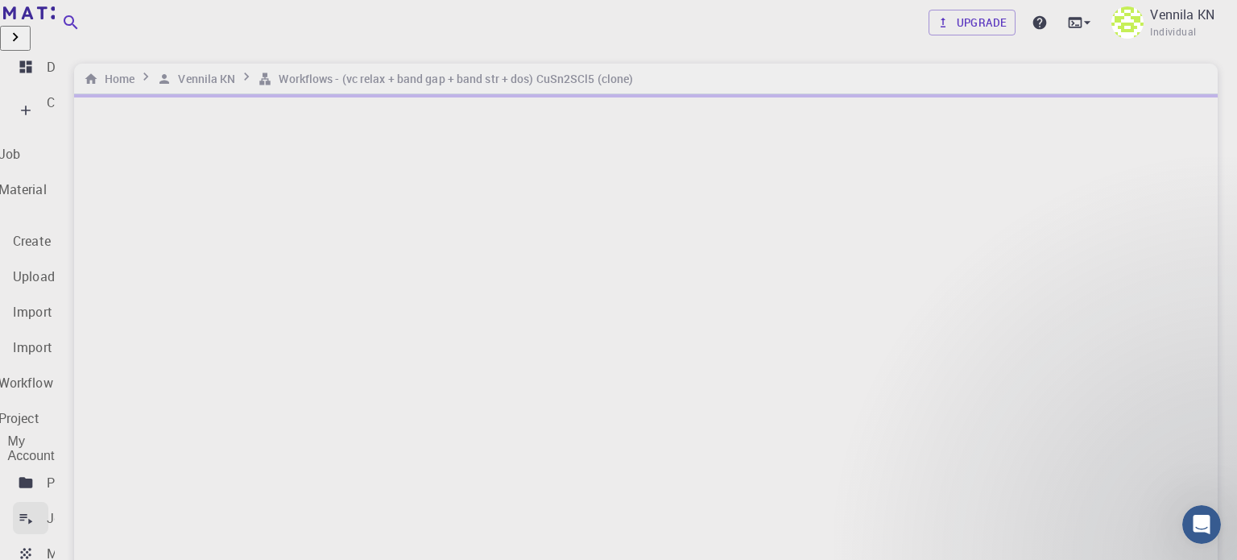
click at [64, 508] on p "Jobs" at bounding box center [61, 517] width 29 height 19
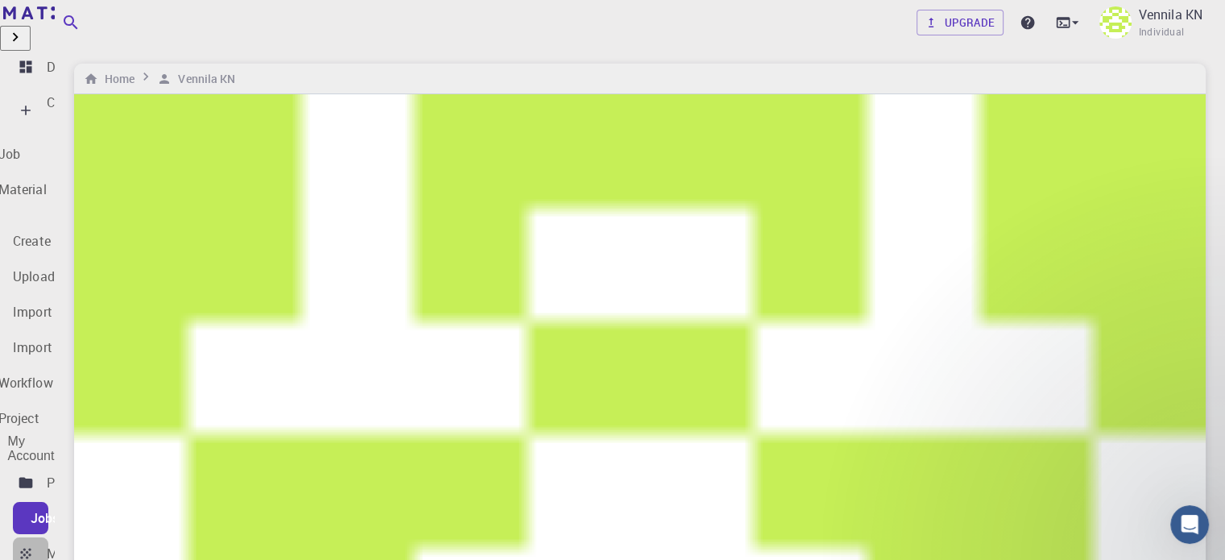
click at [81, 543] on p "Materials" at bounding box center [74, 552] width 55 height 19
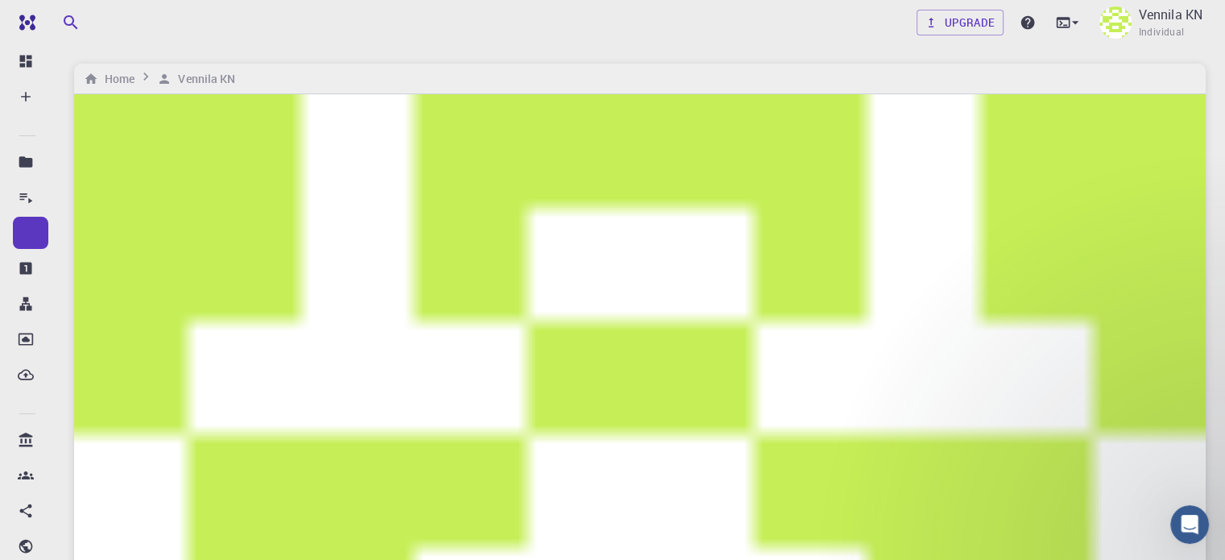
checkbox input "true"
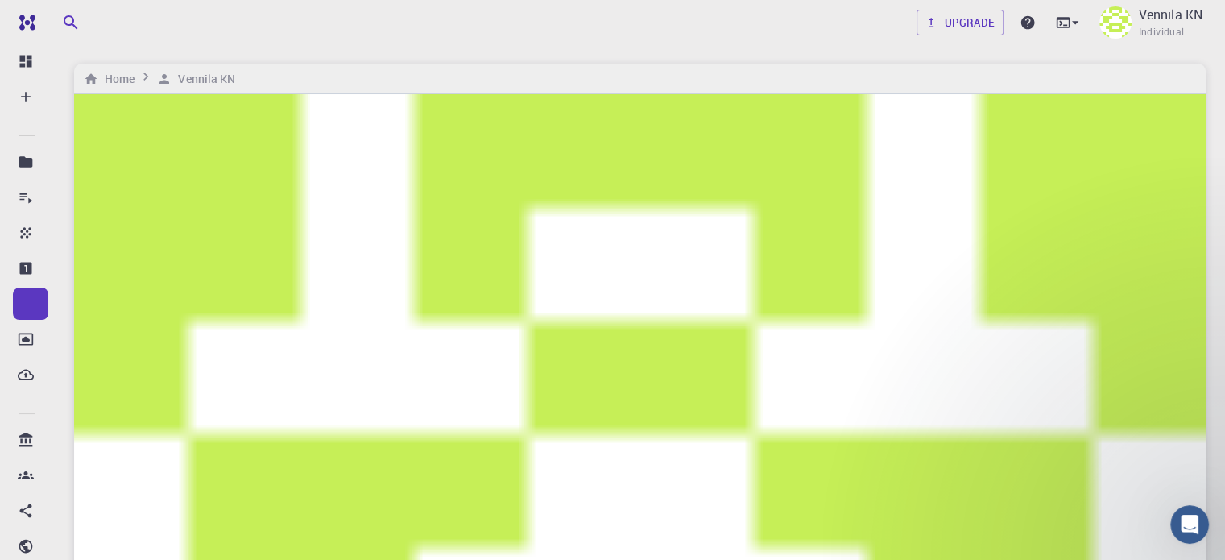
drag, startPoint x: 95, startPoint y: 349, endPoint x: 111, endPoint y: 347, distance: 16.3
checkbox input "true"
checkbox input "false"
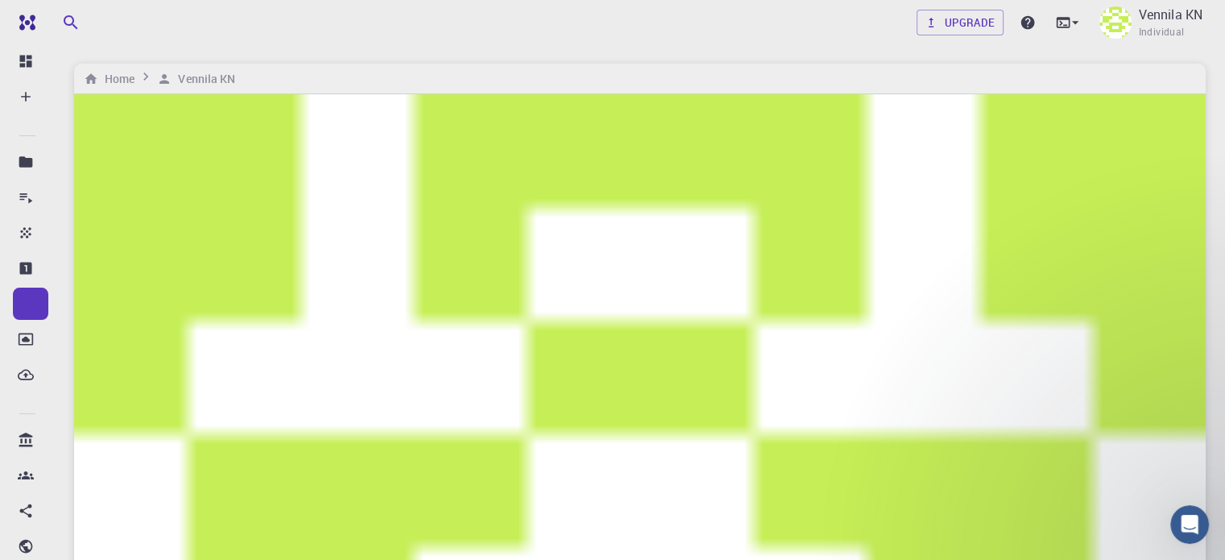
checkbox input "false"
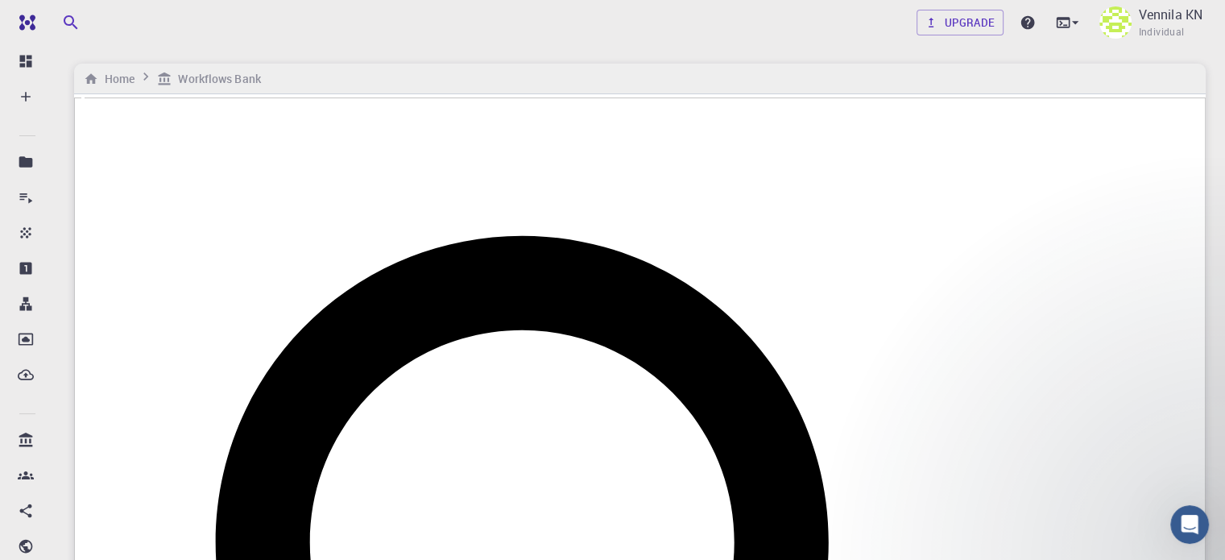
scroll to position [214, 0]
drag, startPoint x: 979, startPoint y: 376, endPoint x: 998, endPoint y: 375, distance: 19.3
drag, startPoint x: 975, startPoint y: 380, endPoint x: 1053, endPoint y: 378, distance: 78.1
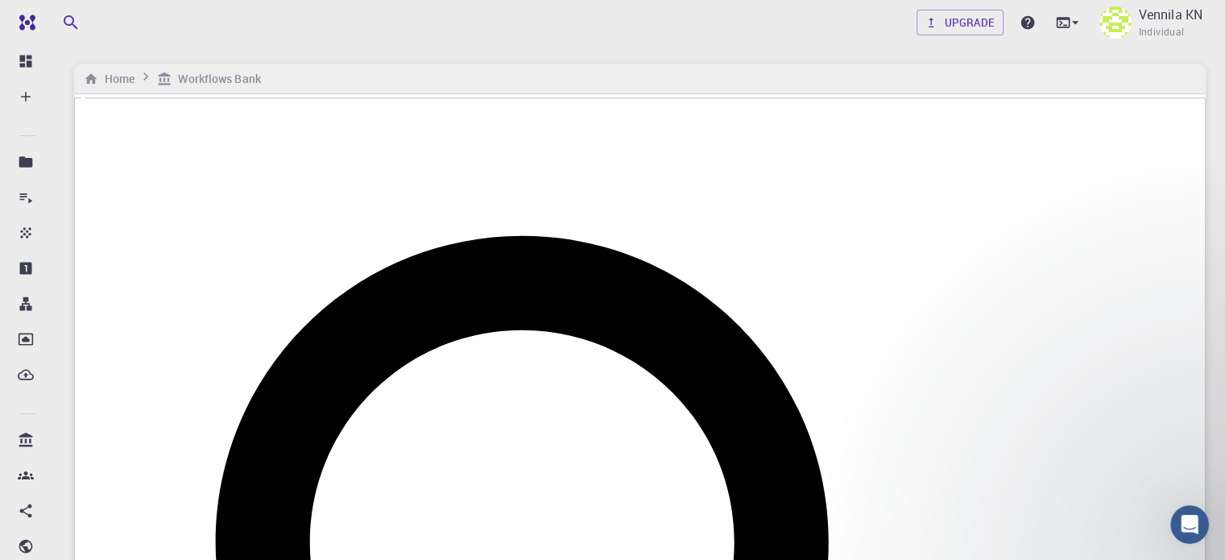
drag, startPoint x: 1163, startPoint y: 370, endPoint x: 988, endPoint y: 424, distance: 182.9
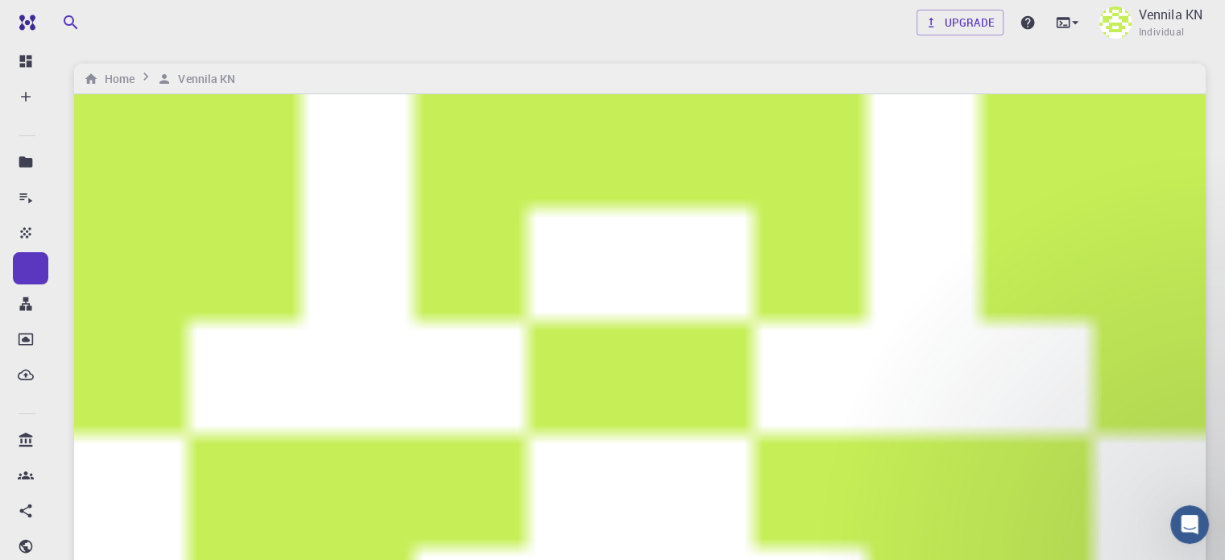
drag, startPoint x: 735, startPoint y: 344, endPoint x: 1185, endPoint y: 266, distance: 456.7
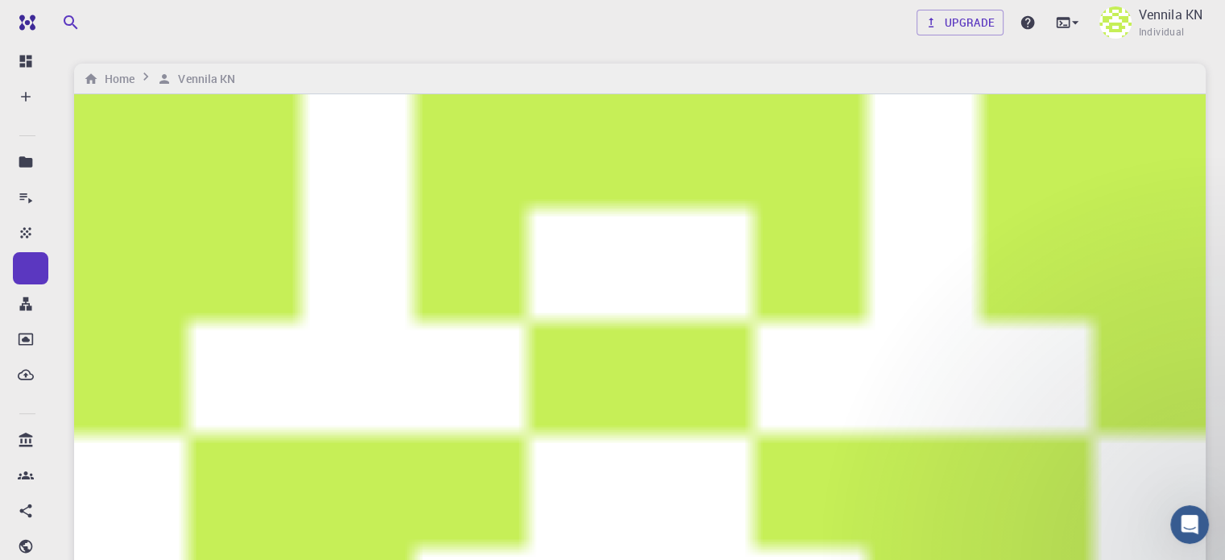
type input "rkv2k7e8MxGrYy5Xn"
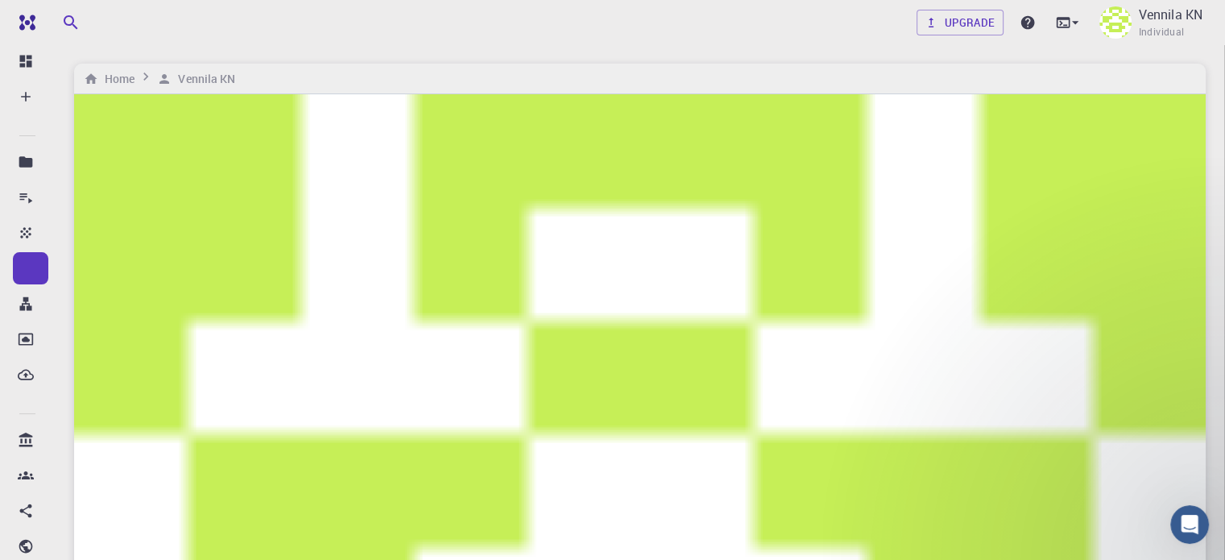
drag, startPoint x: 459, startPoint y: 270, endPoint x: 467, endPoint y: 273, distance: 8.7
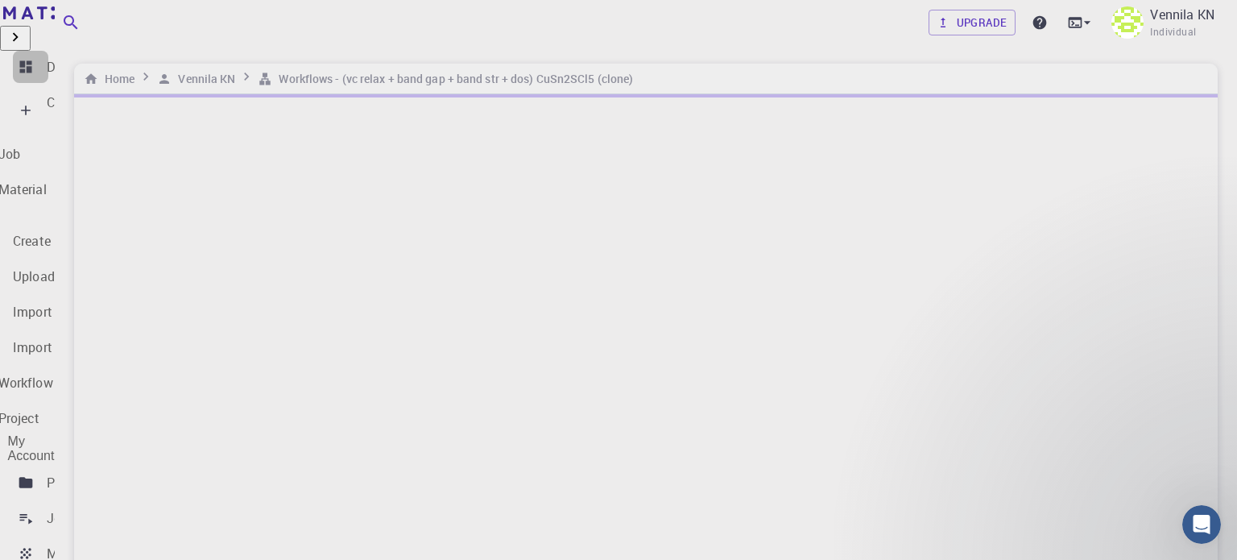
click at [49, 57] on p "Dashboard" at bounding box center [79, 66] width 64 height 19
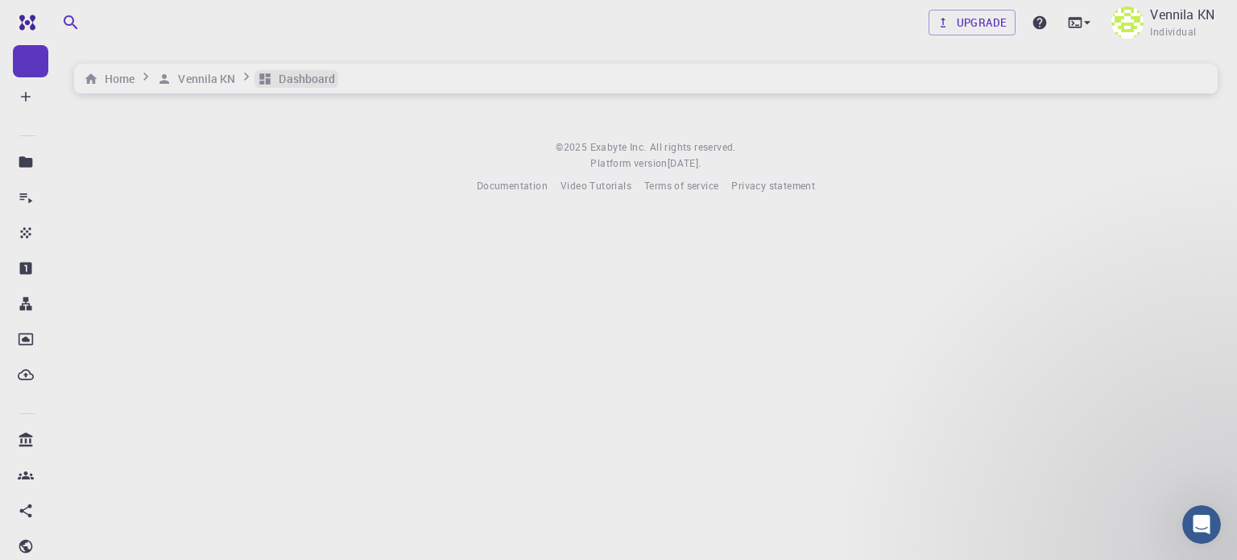
click at [328, 76] on h6 "Dashboard" at bounding box center [303, 79] width 63 height 18
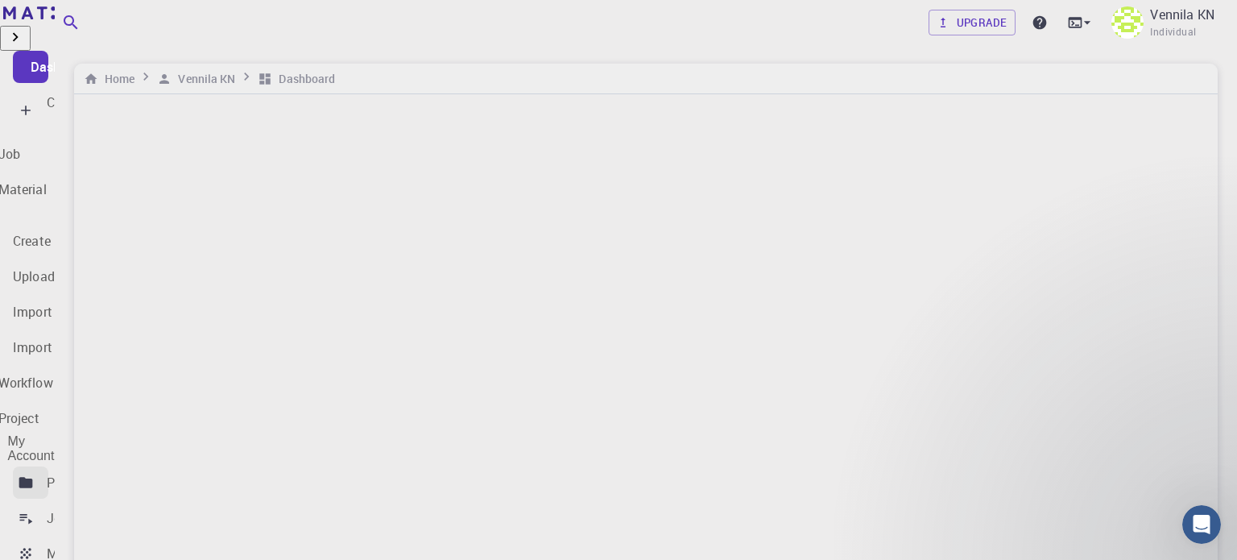
click at [29, 477] on icon at bounding box center [26, 482] width 14 height 10
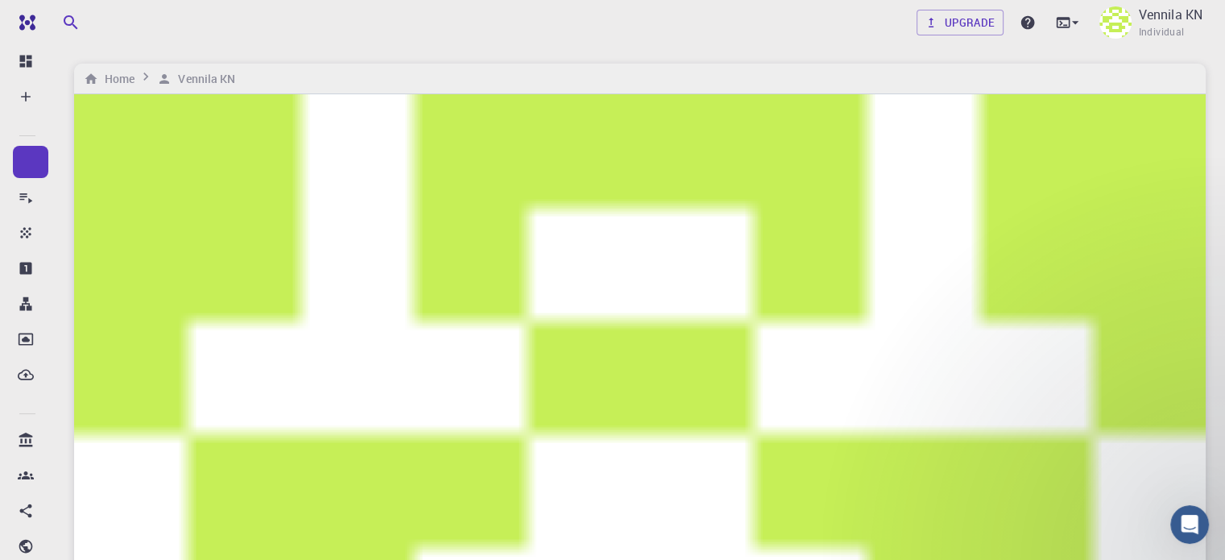
checkbox input "true"
drag, startPoint x: 91, startPoint y: 347, endPoint x: 90, endPoint y: 366, distance: 18.5
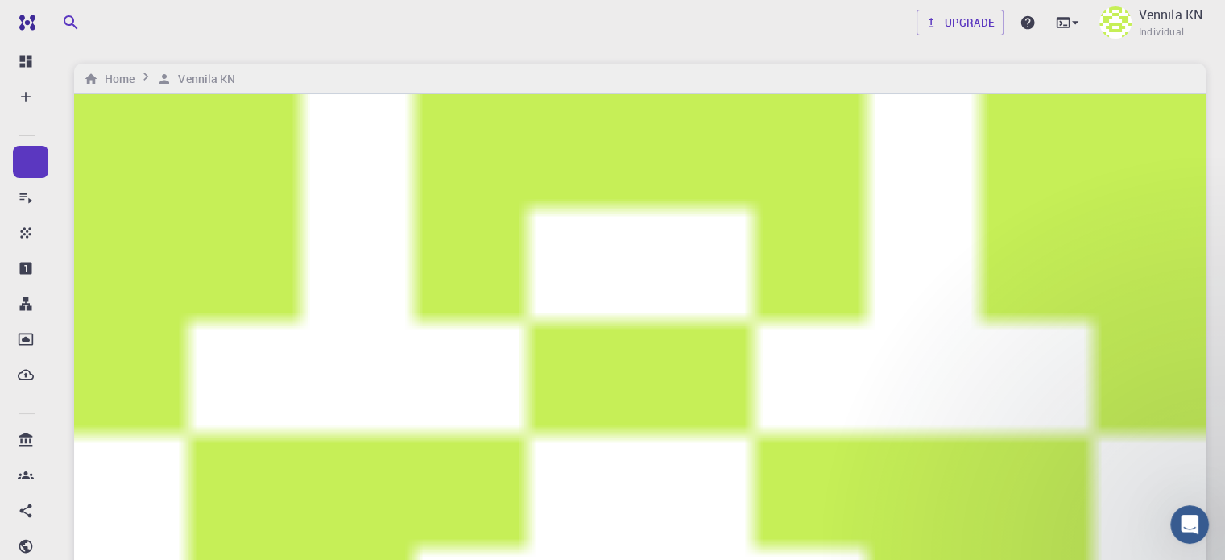
checkbox input "true"
drag, startPoint x: 90, startPoint y: 382, endPoint x: 291, endPoint y: 395, distance: 200.9
checkbox input "false"
